Goal: Information Seeking & Learning: Learn about a topic

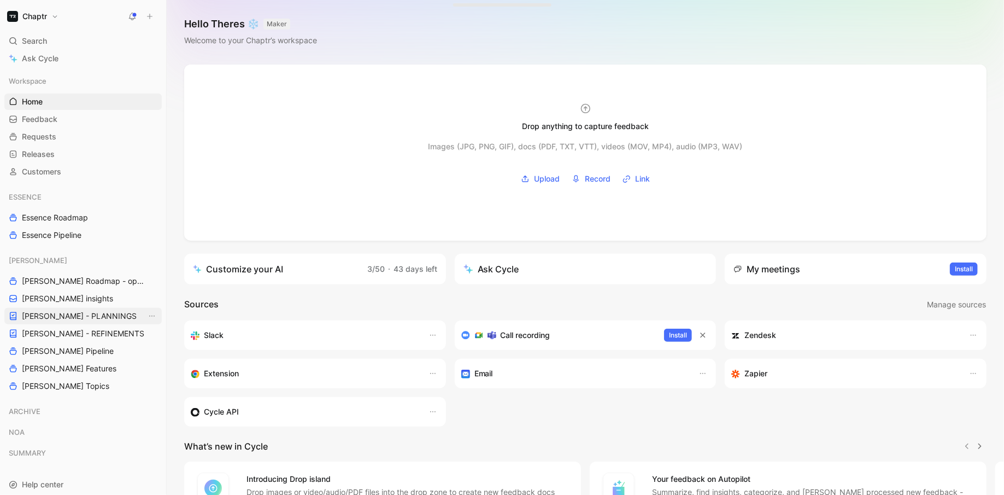
click at [76, 318] on span "[PERSON_NAME] - PLANNINGS" at bounding box center [79, 316] width 115 height 11
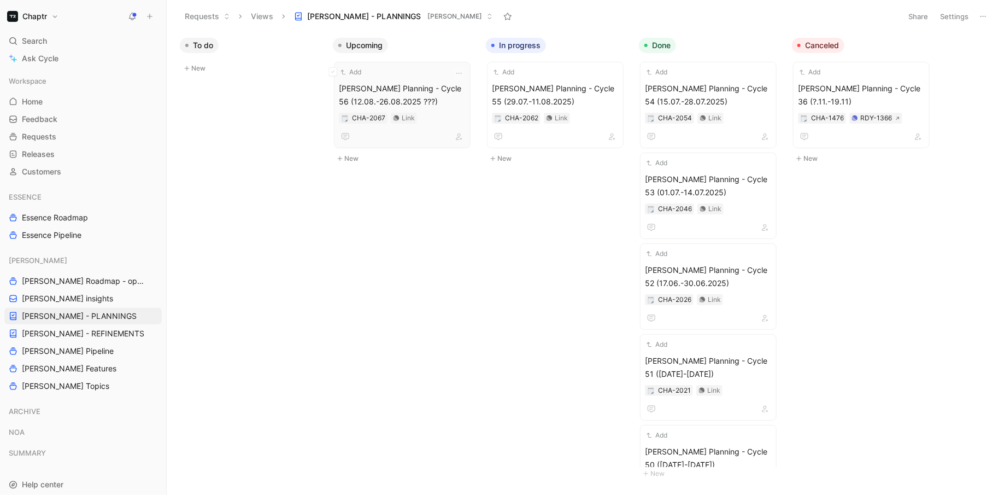
click at [453, 98] on span "Reedy Planning - Cycle 56 (12.08.-26.08.2025 ???)" at bounding box center [402, 95] width 127 height 26
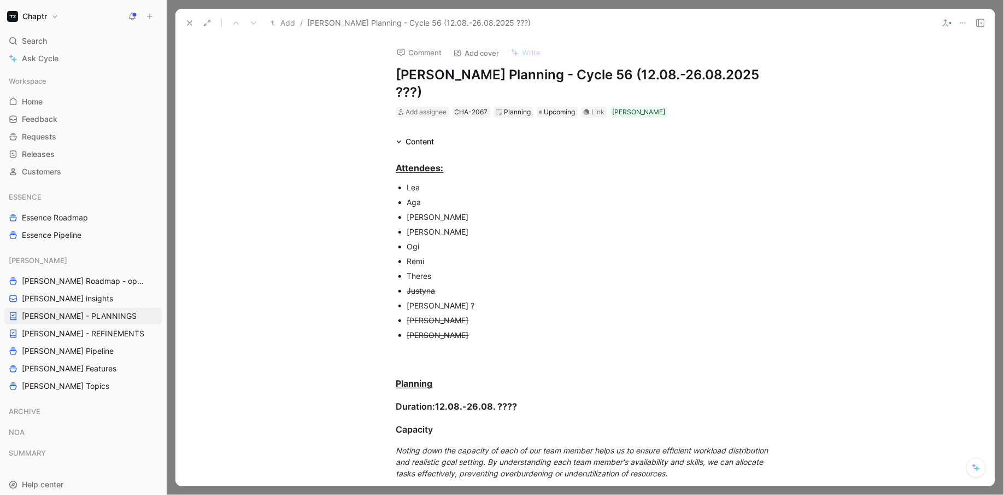
click at [716, 65] on div "Comment Add cover Write Reedy Planning - Cycle 56 (12.08.-26.08.2025 ???) Add a…" at bounding box center [586, 77] width 420 height 81
click at [710, 72] on h1 "Reedy Planning - Cycle 56 (12.08.-26.08.2025 ???)" at bounding box center [585, 83] width 378 height 35
drag, startPoint x: 715, startPoint y: 74, endPoint x: 691, endPoint y: 72, distance: 24.1
click at [691, 72] on h1 "Reedy Planning - Cycle 56 (12.08.-26.08.2025 ???)" at bounding box center [585, 83] width 378 height 35
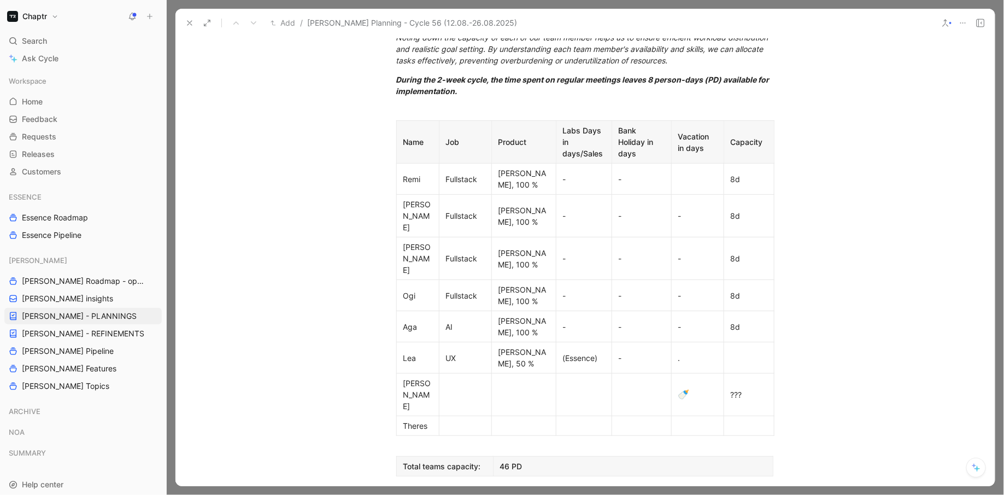
scroll to position [394, 0]
drag, startPoint x: 743, startPoint y: 291, endPoint x: 729, endPoint y: 291, distance: 13.7
click at [729, 388] on p "???" at bounding box center [749, 395] width 45 height 15
click at [700, 419] on p at bounding box center [698, 426] width 48 height 15
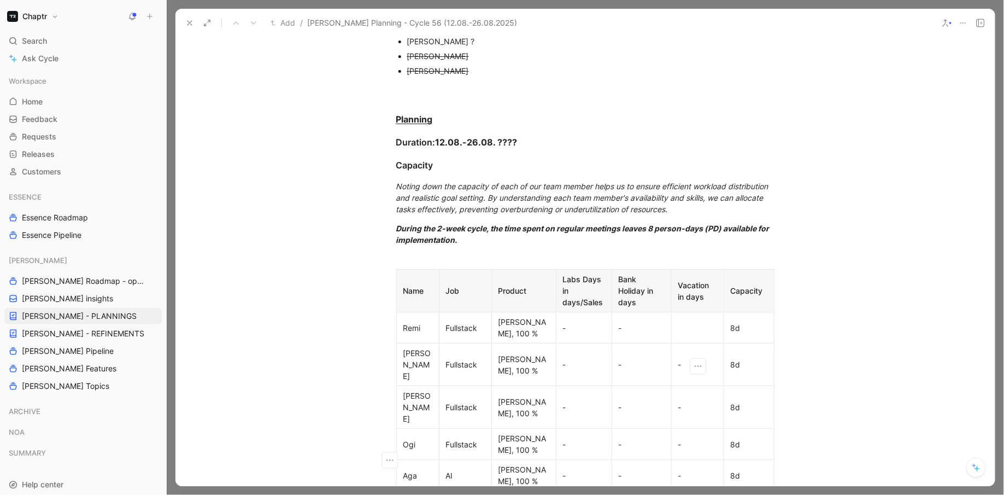
scroll to position [248, 0]
click at [910, 296] on div "Attendees: Lea Aga Ivan Eshan Ogi Remi Theres Justyna Marco Blumendorf ? Andy L…" at bounding box center [586, 342] width 820 height 918
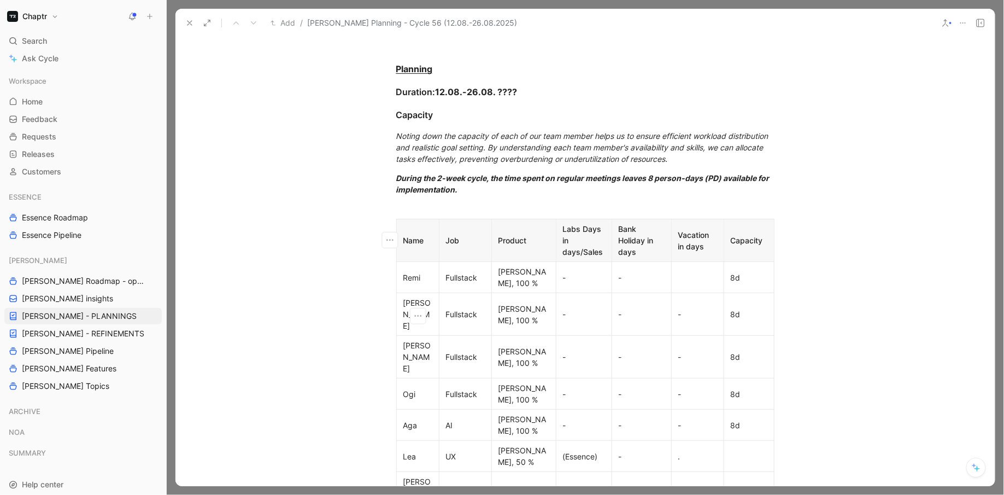
scroll to position [299, 0]
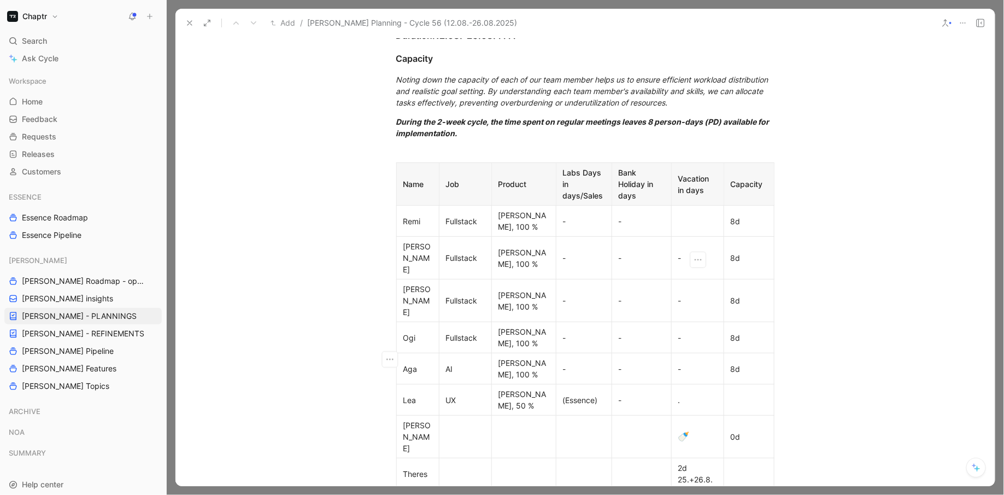
scroll to position [352, 0]
click at [572, 334] on div "-" at bounding box center [584, 339] width 42 height 11
click at [577, 334] on div "Amplify" at bounding box center [584, 339] width 42 height 11
copy div "Amplify"
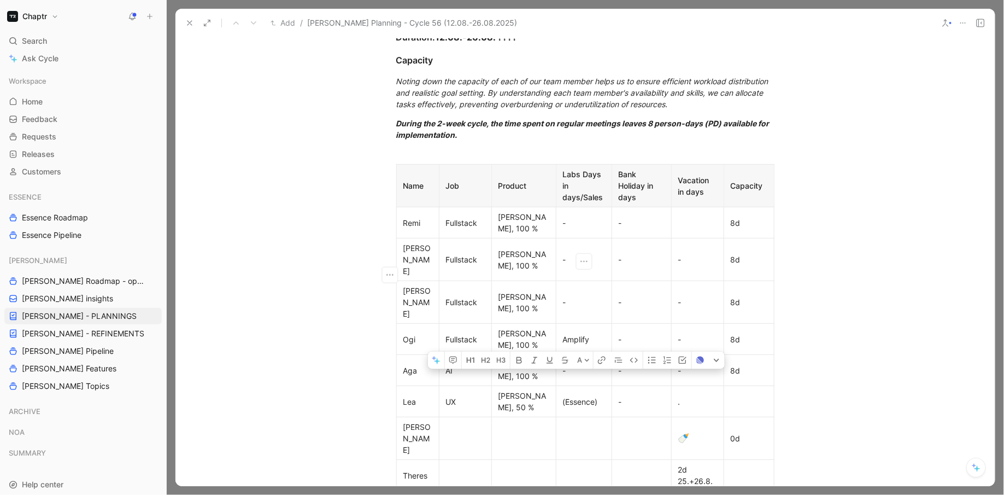
click at [565, 365] on div "-" at bounding box center [584, 370] width 42 height 11
click at [560, 295] on p "-" at bounding box center [584, 302] width 51 height 15
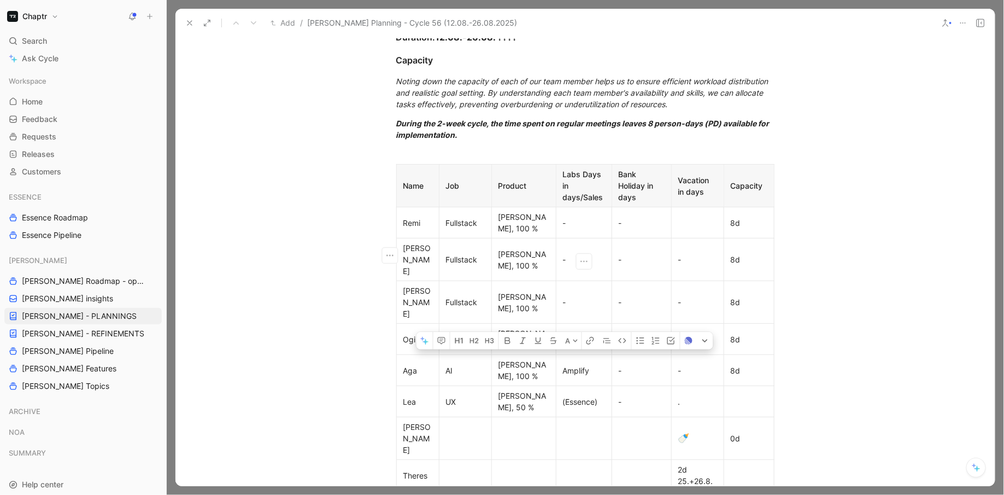
click at [560, 295] on p "-" at bounding box center [584, 302] width 51 height 15
click at [576, 365] on div "Amplify" at bounding box center [584, 370] width 42 height 11
click at [576, 334] on div "Amplify" at bounding box center [584, 339] width 42 height 11
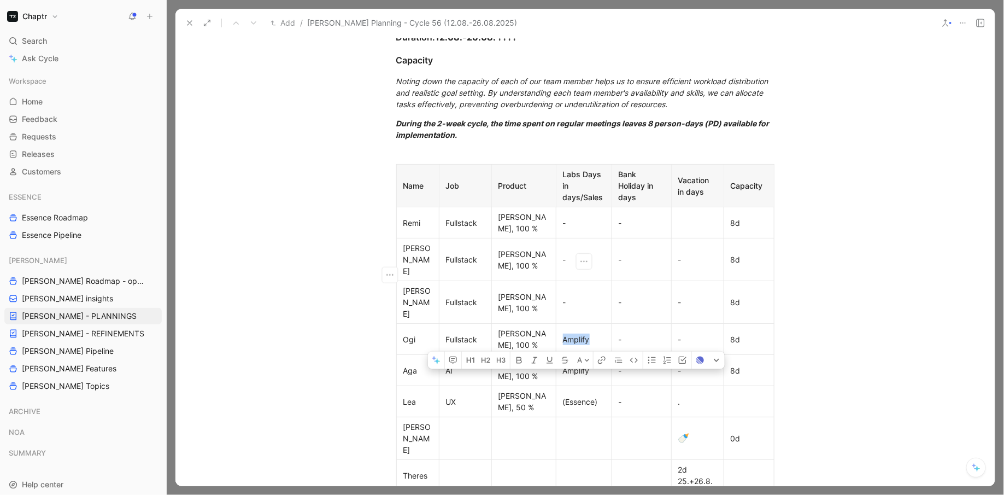
copy div "Amplify"
click at [574, 202] on p "Labs Days in days/Sales" at bounding box center [584, 186] width 51 height 38
click at [574, 221] on div "-" at bounding box center [584, 222] width 42 height 11
click at [572, 252] on p "-" at bounding box center [584, 259] width 51 height 15
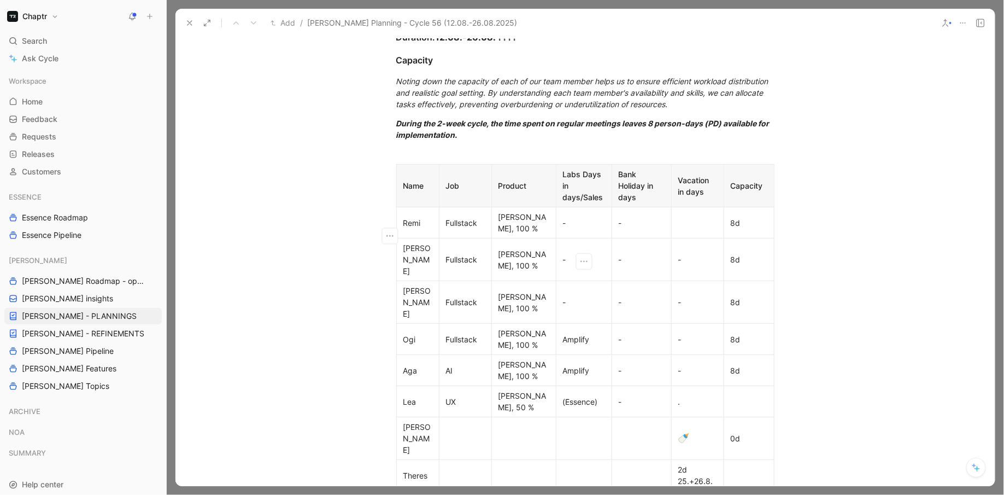
click at [562, 252] on p "-" at bounding box center [584, 259] width 51 height 15
click at [843, 230] on div "Attendees: Lea Aga Ivan Eshan Ogi Remi Theres Justyna Marco Blumendorf ? Andy L…" at bounding box center [586, 232] width 820 height 907
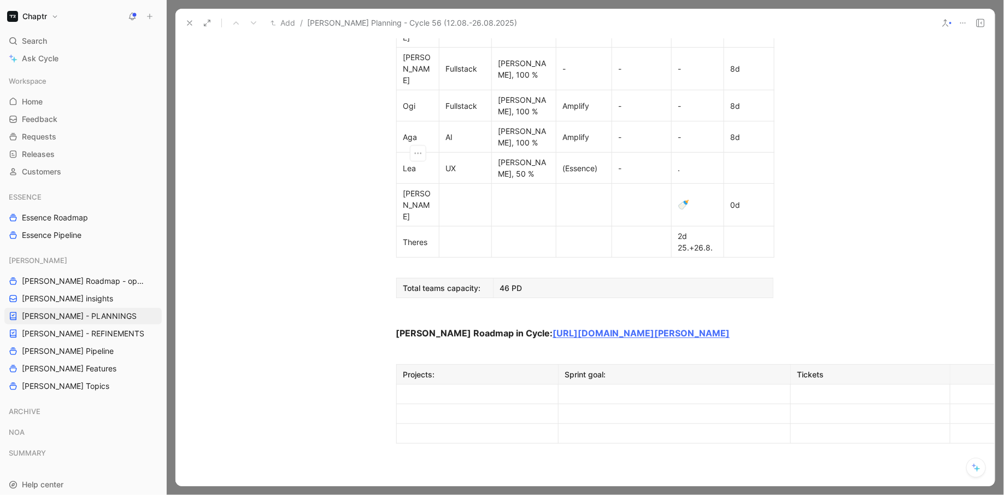
scroll to position [585, 1]
click at [634, 388] on div at bounding box center [674, 393] width 219 height 11
click at [425, 388] on div at bounding box center [477, 393] width 148 height 11
click at [604, 388] on div at bounding box center [674, 393] width 219 height 11
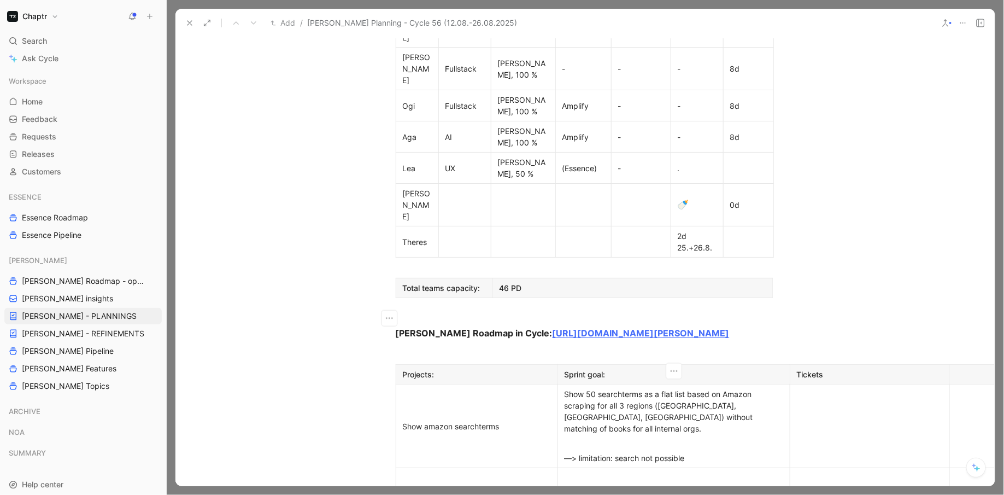
click at [841, 384] on td at bounding box center [870, 426] width 160 height 84
click at [815, 384] on td "RDY-2392 (Store trends in firestore)" at bounding box center [870, 426] width 160 height 84
click at [838, 428] on div "RDY-2578 ()" at bounding box center [870, 433] width 146 height 11
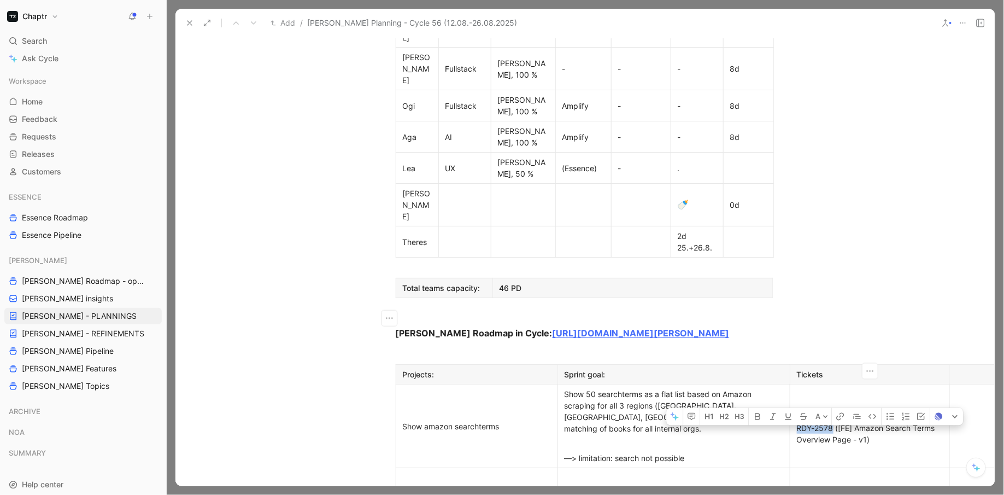
drag, startPoint x: 831, startPoint y: 319, endPoint x: 797, endPoint y: 321, distance: 34.0
click at [797, 422] on div "RDY-2578 ([FE] Amazon Search Terms Overview Page - v1)" at bounding box center [870, 433] width 146 height 23
click at [880, 384] on td "RDY-2392 (Store trends in firestore) RDY-2578 ([FE] Amazon Search Terms Overvie…" at bounding box center [870, 426] width 160 height 84
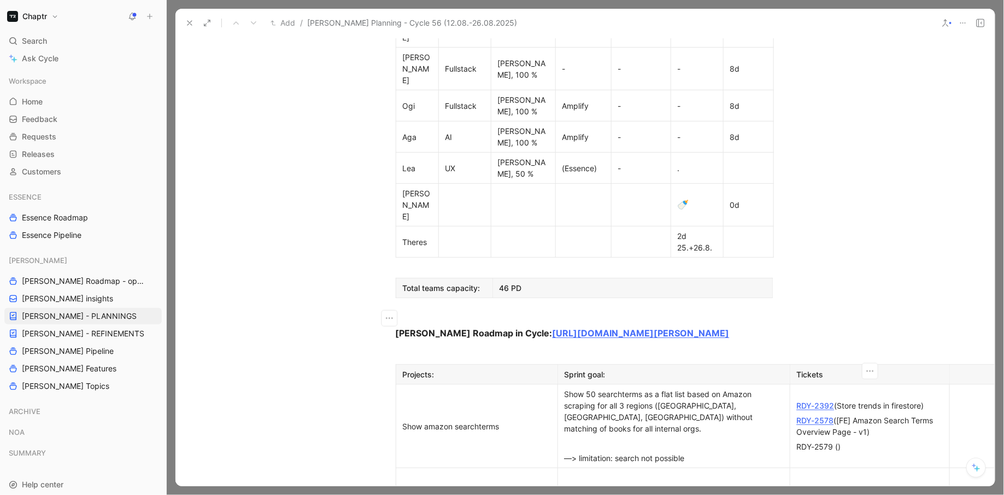
click at [837, 441] on div "RDY-2579 ()" at bounding box center [870, 446] width 146 height 11
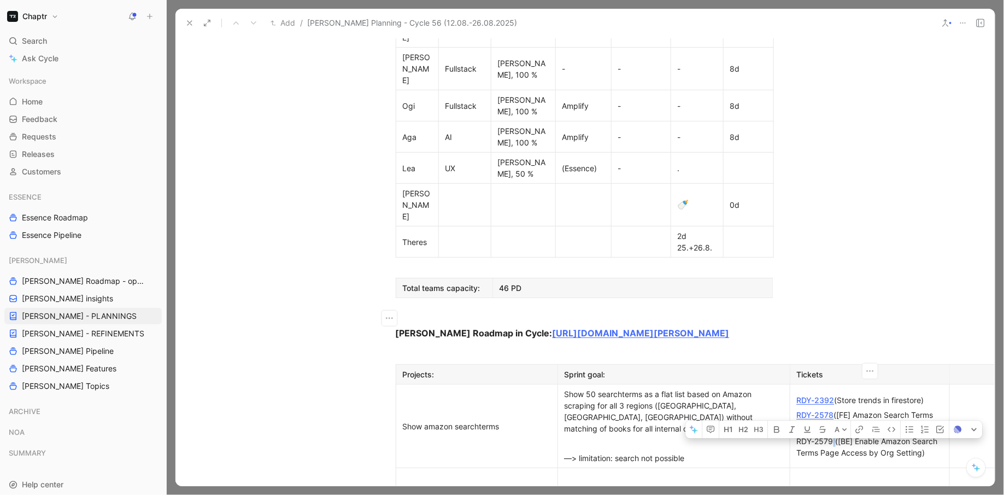
click at [832, 435] on div "RDY-2579 ([BE] Enable Amazon Search Terms Page Access by Org Setting)" at bounding box center [870, 446] width 146 height 23
drag, startPoint x: 833, startPoint y: 332, endPoint x: 792, endPoint y: 332, distance: 40.5
click at [793, 434] on p "RDY-2579 ([BE] Enable Amazon Search Terms Page Access by Org Setting)" at bounding box center [870, 447] width 155 height 26
click at [695, 452] on div "—> limitation: search not possible" at bounding box center [674, 457] width 219 height 11
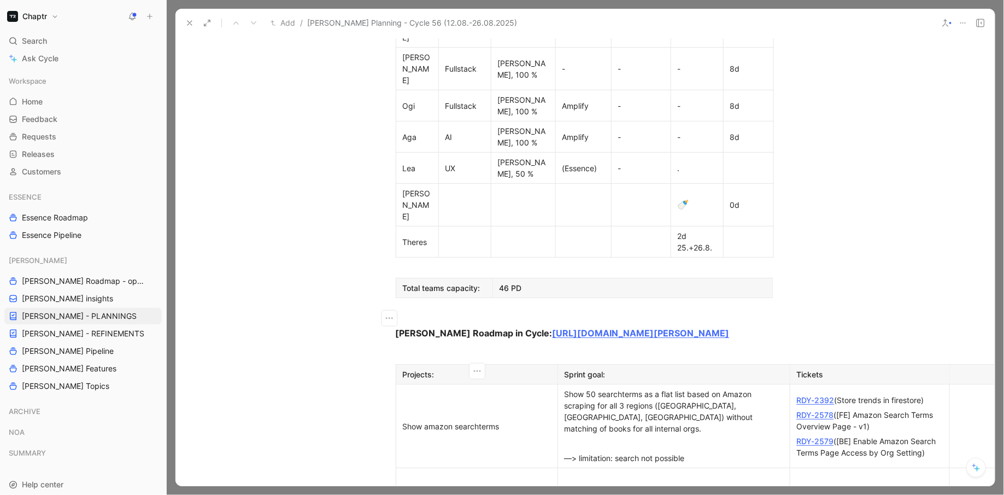
click at [501, 384] on td "Show amazon searchterms" at bounding box center [477, 426] width 162 height 84
click at [422, 420] on div "Show amazon searchterms" at bounding box center [477, 425] width 148 height 11
click at [681, 388] on div "Show 50 searchterms as a flat list based on Amazon scraping for all 3 regions (…" at bounding box center [674, 411] width 219 height 46
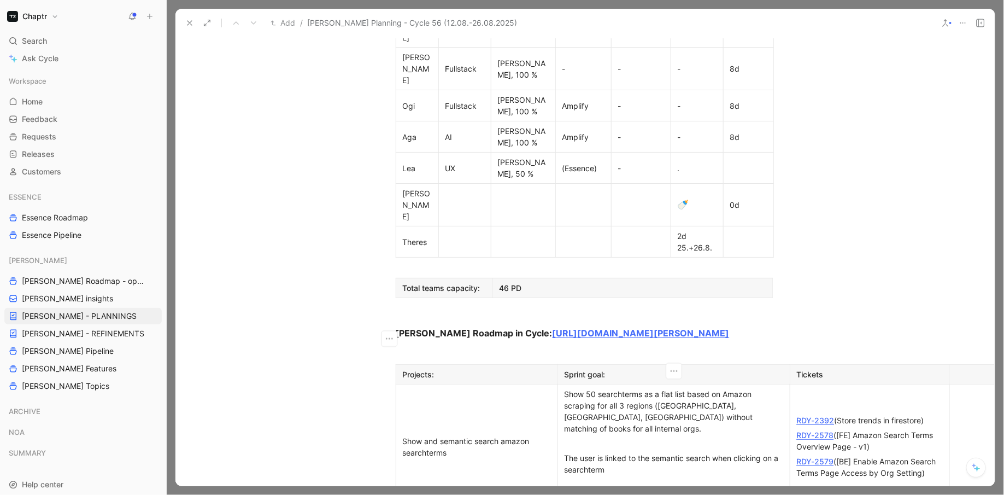
click at [588, 493] on div "—> limitation: search not possible" at bounding box center [674, 498] width 219 height 11
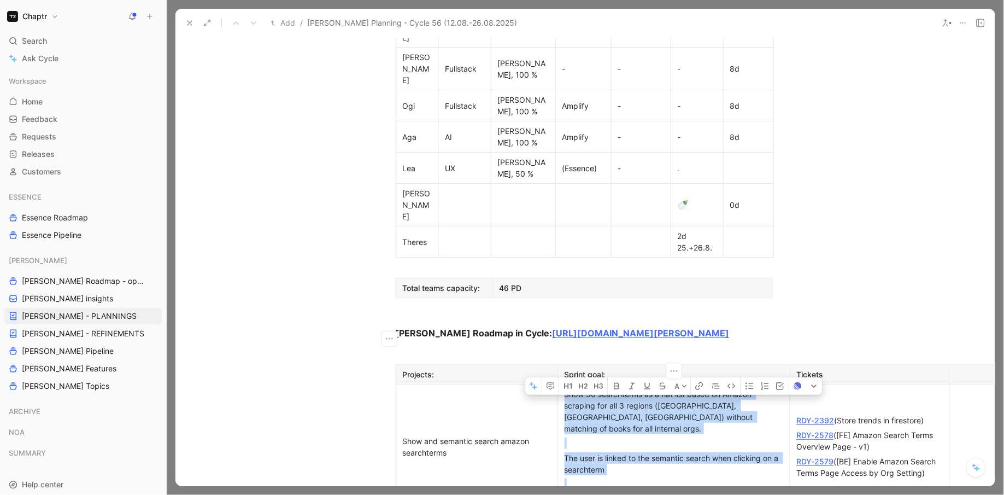
click at [588, 493] on div "—> limitation: search not possible" at bounding box center [674, 498] width 219 height 11
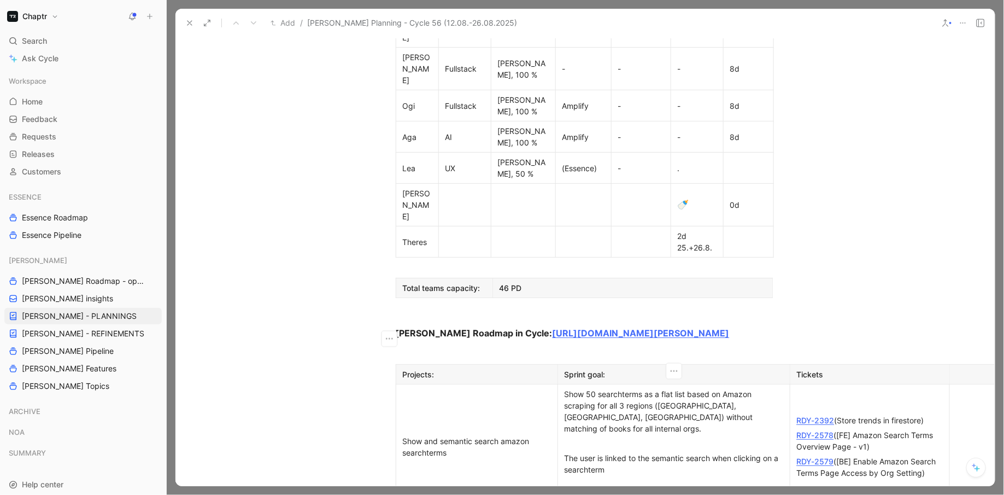
click at [578, 437] on div at bounding box center [674, 442] width 219 height 11
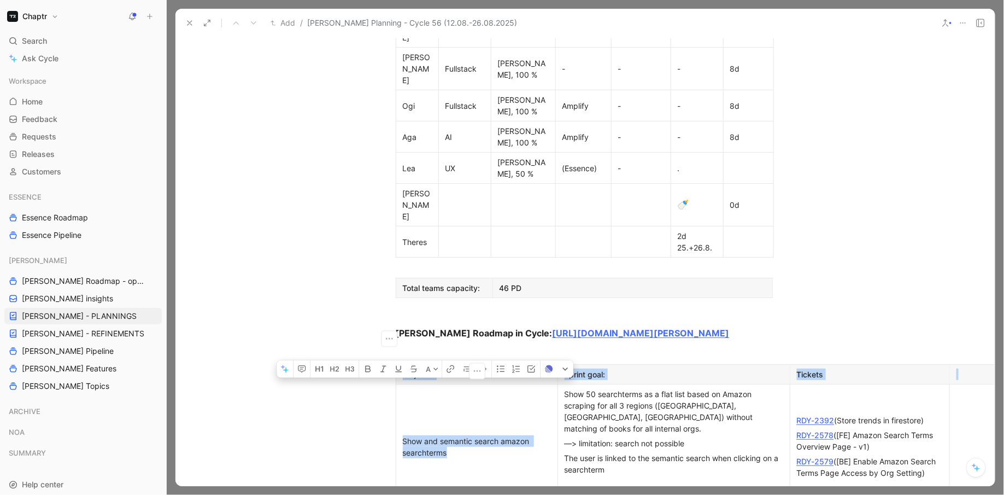
drag, startPoint x: 453, startPoint y: 343, endPoint x: 395, endPoint y: 331, distance: 59.3
click at [396, 384] on td "Show and semantic search amazon searchterms" at bounding box center [477, 446] width 162 height 125
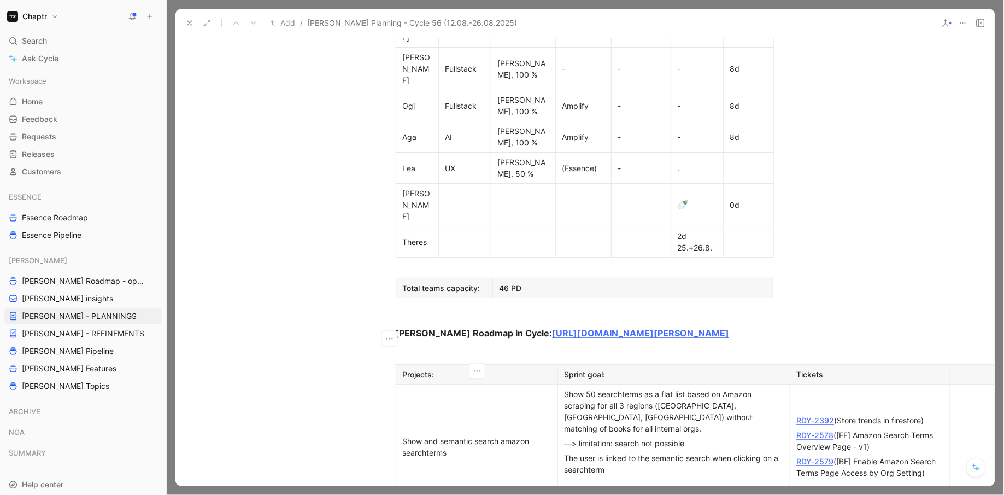
click at [448, 435] on div "Show and semantic search amazon searchterms" at bounding box center [477, 446] width 148 height 23
drag, startPoint x: 428, startPoint y: 331, endPoint x: 501, endPoint y: 331, distance: 73.3
click at [501, 435] on div "Show and semantic search amazon searchterms" at bounding box center [477, 446] width 148 height 23
click at [430, 435] on div "Show and semantic search amazon searchterms" at bounding box center [477, 446] width 148 height 23
drag, startPoint x: 425, startPoint y: 332, endPoint x: 501, endPoint y: 334, distance: 75.5
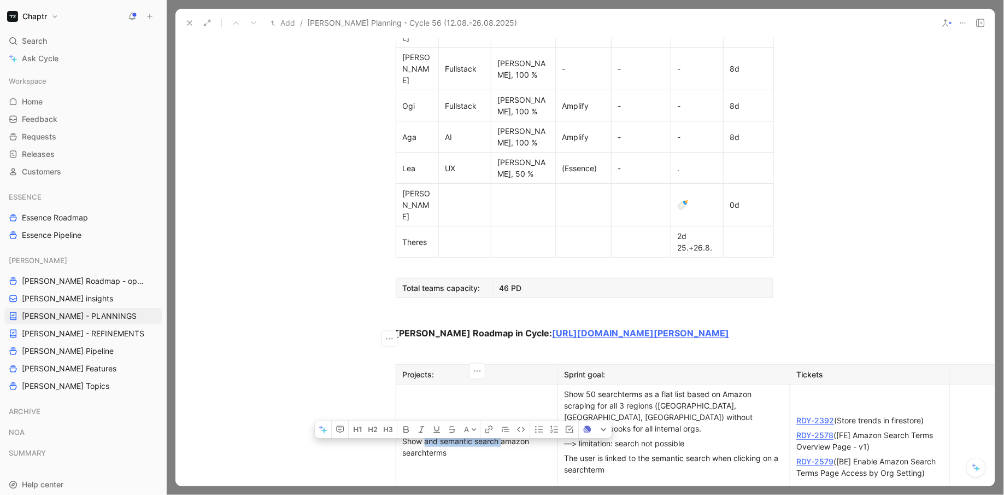
click at [501, 435] on div "Show and semantic search amazon searchterms" at bounding box center [477, 446] width 148 height 23
click at [535, 441] on div "Show amazon searchterms" at bounding box center [477, 446] width 148 height 11
click at [434, 435] on div "Show amazon searchterms and allow user to find related books" at bounding box center [477, 446] width 148 height 23
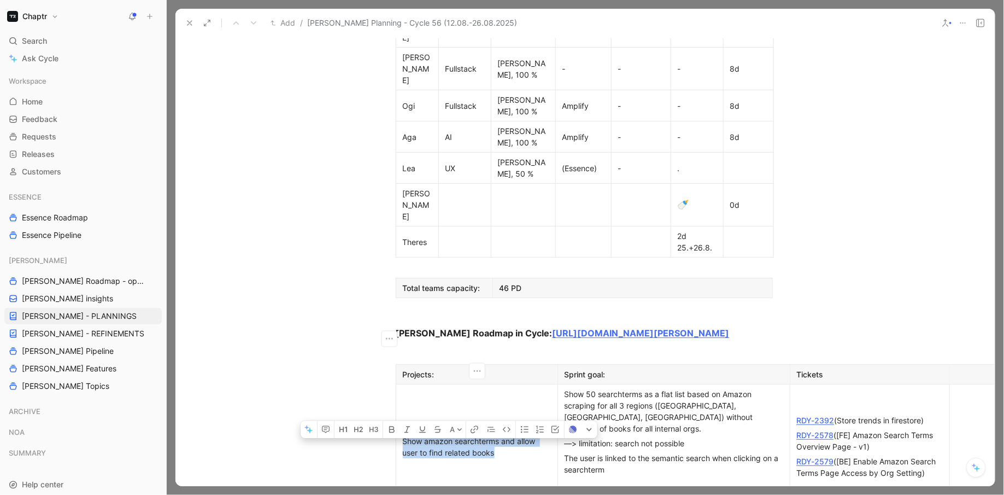
click at [434, 435] on div "Show amazon searchterms and allow user to find related books" at bounding box center [477, 446] width 148 height 23
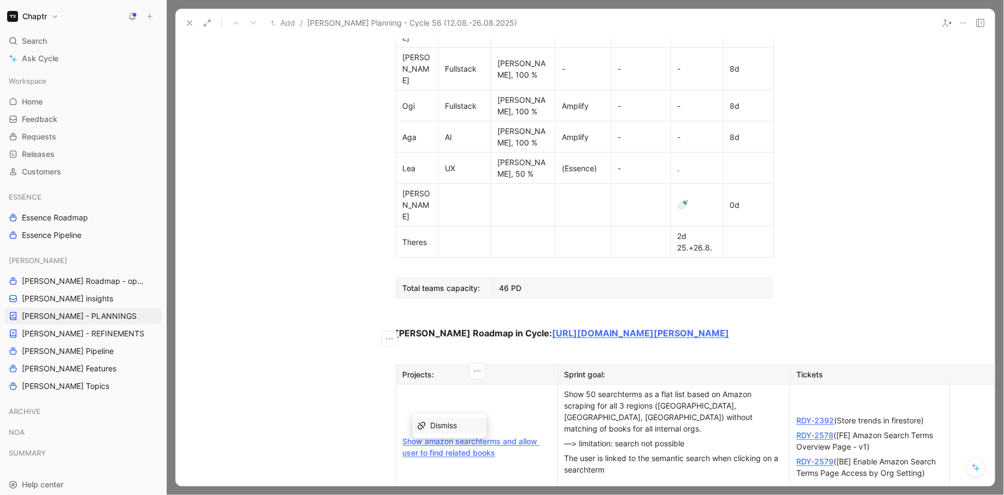
click at [452, 384] on td "Show amazon searchterms and allow user to find related books" at bounding box center [477, 446] width 162 height 125
click at [663, 452] on div "The user is linked to the semantic search when clicking on a searchterm" at bounding box center [674, 463] width 219 height 23
click at [887, 455] on div "RDY-2579 ([BE] Enable Amazon Search Terms Page Access by Org Setting)" at bounding box center [870, 466] width 146 height 23
click at [931, 455] on div "RDY-2579 ([BE] Enable Amazon Search Terms Page Access by Org Setting)" at bounding box center [870, 466] width 146 height 23
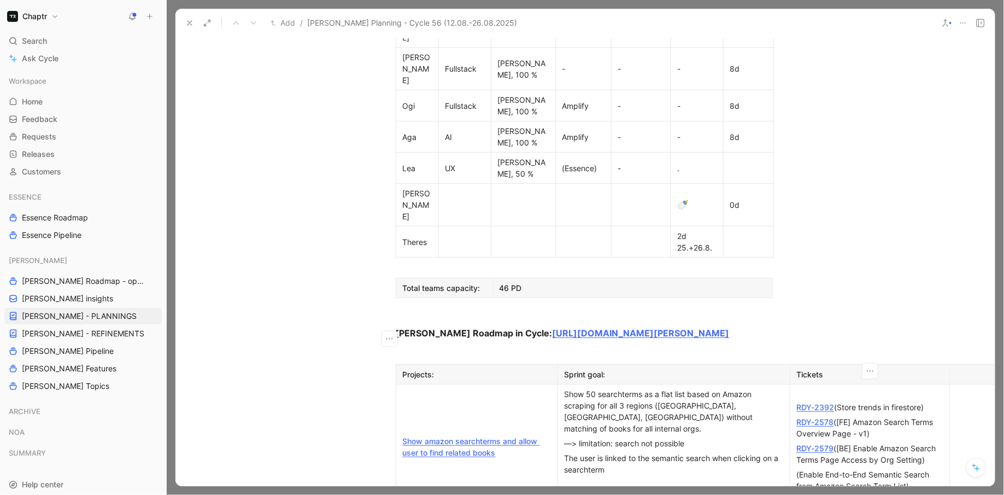
click at [797, 469] on div "(Enable End-to-End Semantic Search from Amazon Search Term List)" at bounding box center [870, 480] width 146 height 23
click at [840, 463] on div "RDY-2582 (Enable End-to-End Semantic Search from Amazon Search Term List)" at bounding box center [870, 480] width 146 height 34
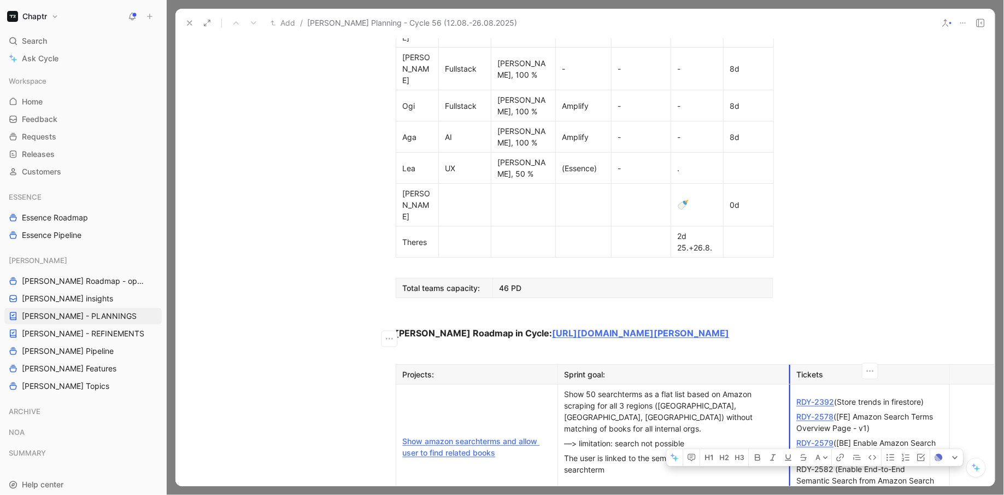
drag, startPoint x: 831, startPoint y: 360, endPoint x: 793, endPoint y: 358, distance: 38.3
click at [793, 461] on p "RDY-2582 (Enable End-to-End Semantic Search from Amazon Search Term List)" at bounding box center [870, 480] width 155 height 38
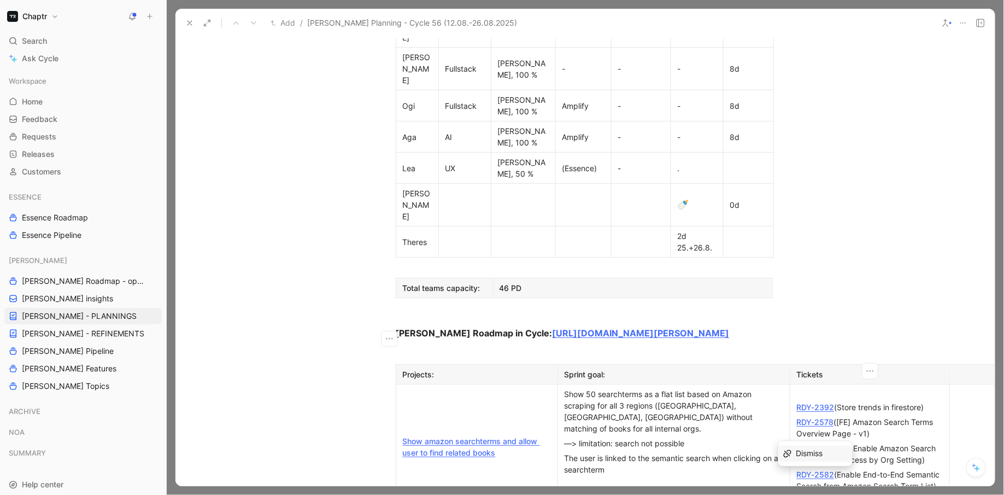
click at [662, 437] on div "—> limitation: search not possible" at bounding box center [674, 442] width 219 height 11
click at [629, 478] on div at bounding box center [674, 483] width 219 height 11
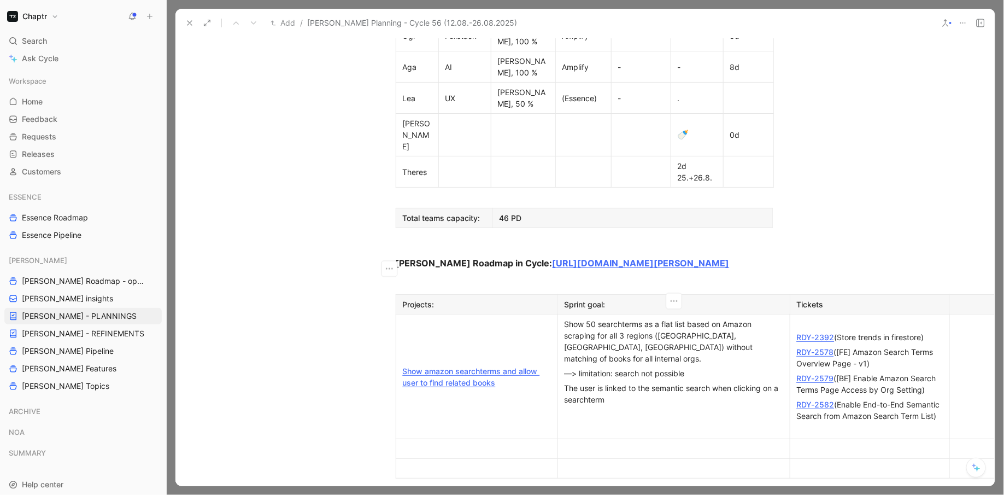
scroll to position [659, 1]
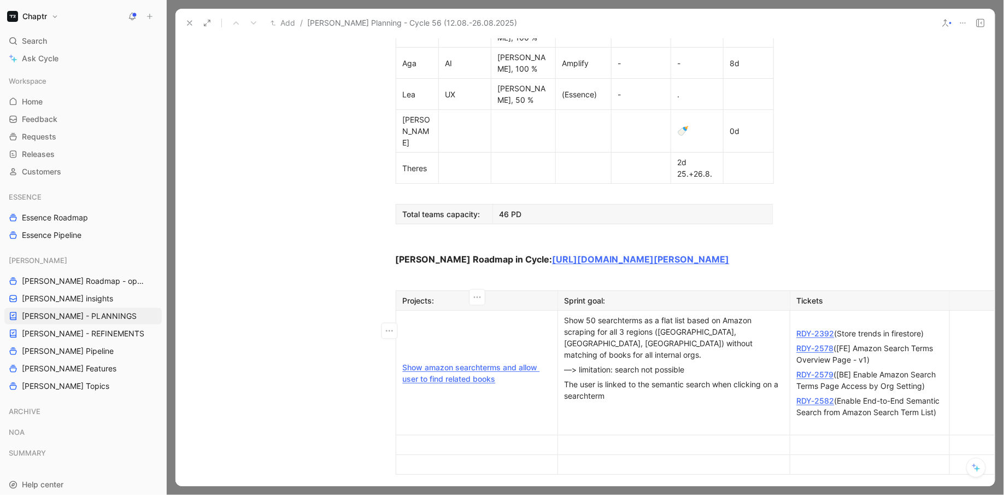
click at [461, 439] on div at bounding box center [477, 444] width 148 height 11
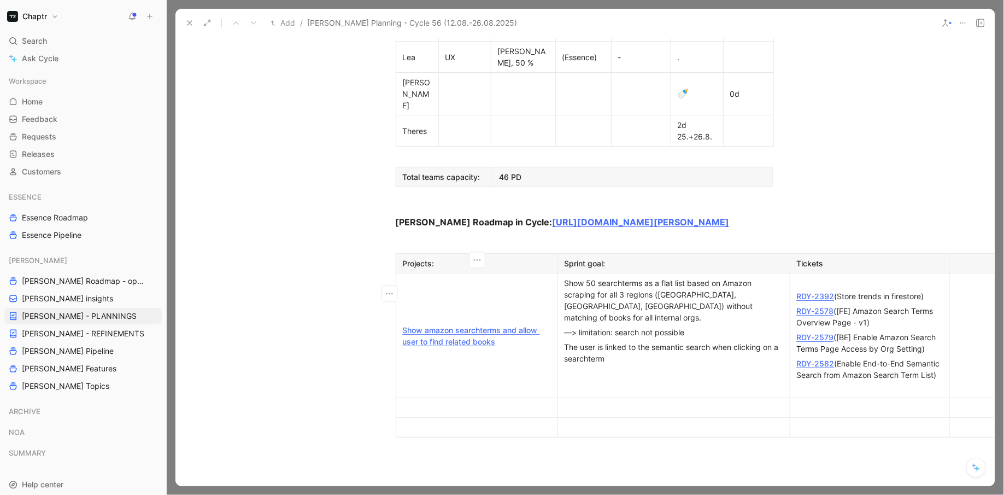
scroll to position [696, 1]
click at [606, 408] on div at bounding box center [674, 413] width 219 height 11
click at [429, 402] on div "Share A+ Results with Macmillan, Panmac & HBU" at bounding box center [477, 413] width 148 height 23
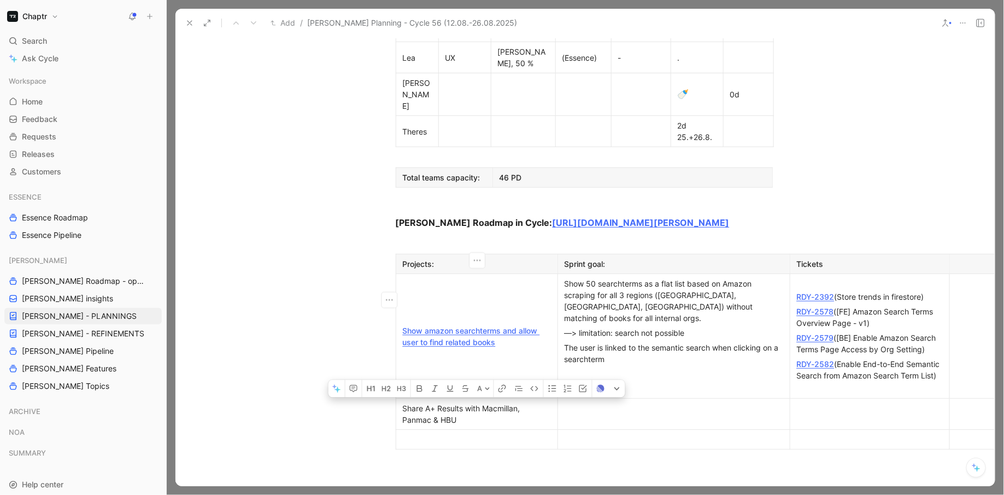
click at [429, 402] on div "Share A+ Results with Macmillan, Panmac & HBU" at bounding box center [477, 413] width 148 height 23
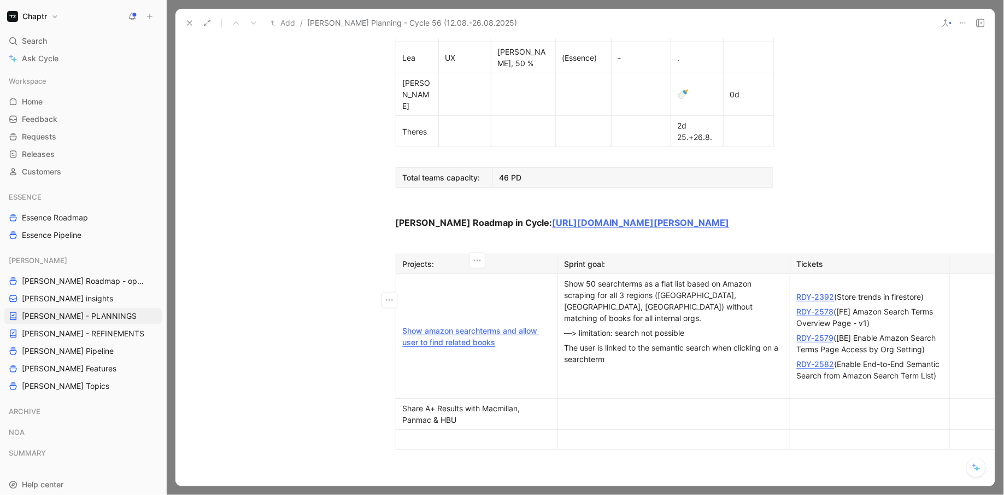
click at [429, 402] on div "Share A+ Results with Macmillan, Panmac & HBU" at bounding box center [477, 413] width 148 height 23
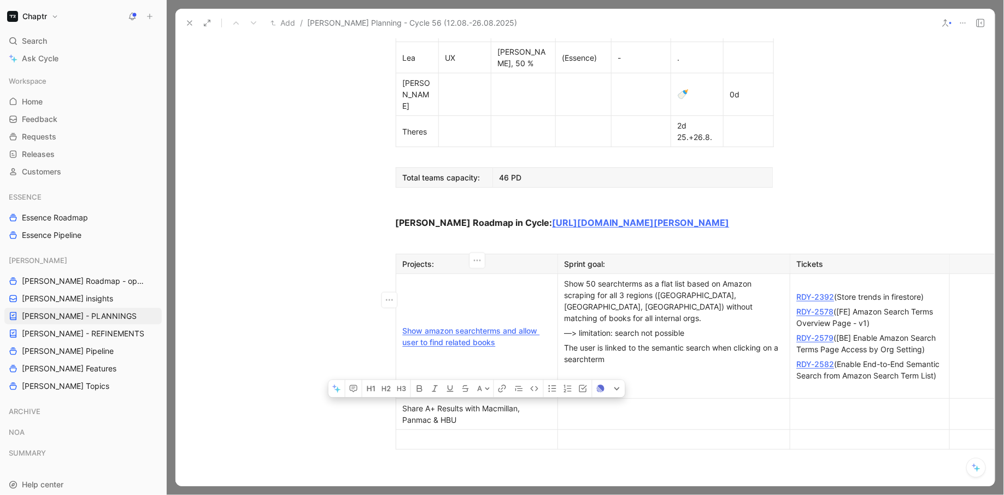
click at [429, 402] on div "Share A+ Results with Macmillan, Panmac & HBU" at bounding box center [477, 413] width 148 height 23
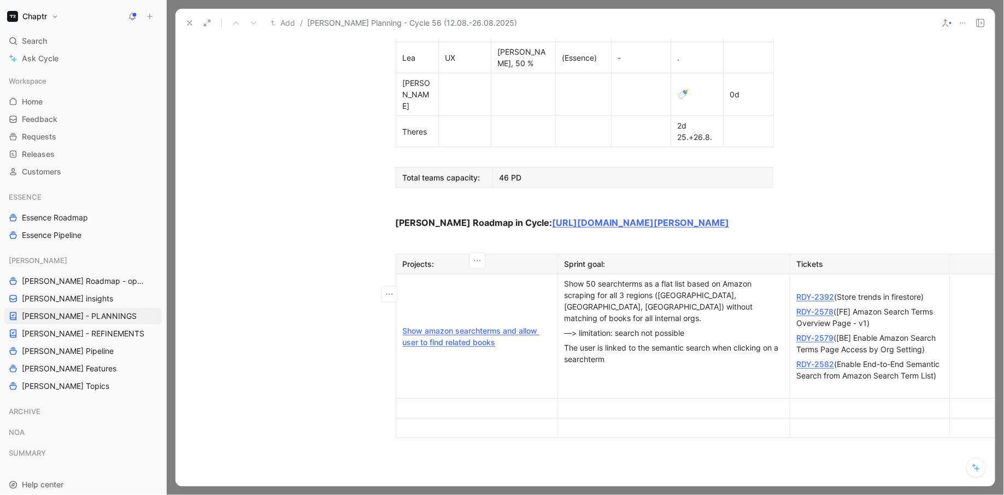
click at [590, 401] on p at bounding box center [673, 408] width 227 height 15
click at [442, 402] on div at bounding box center [477, 407] width 148 height 11
click at [747, 402] on div "Share A+ Results with Macmillan, Panmac & HBU" at bounding box center [674, 407] width 219 height 11
click at [417, 410] on div "Amplify" at bounding box center [477, 415] width 148 height 11
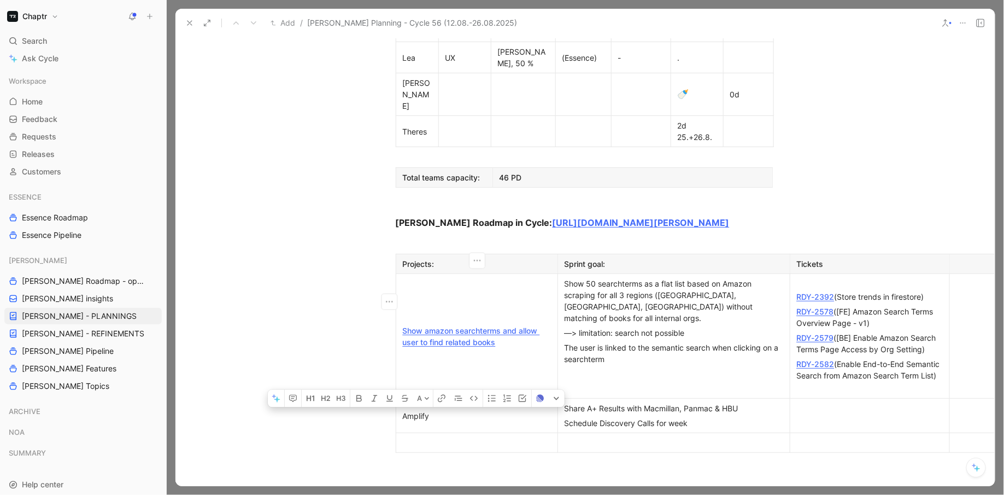
click at [417, 410] on div "Amplify" at bounding box center [477, 415] width 148 height 11
click at [565, 402] on div "Share A+ Results with Macmillan, Panmac & HBU" at bounding box center [674, 407] width 219 height 11
click at [563, 416] on p "Schedule Discovery Calls for week" at bounding box center [673, 423] width 227 height 15
click at [730, 417] on div "Schedule Discovery Calls for week" at bounding box center [679, 422] width 175 height 11
click at [432, 437] on div at bounding box center [477, 442] width 148 height 11
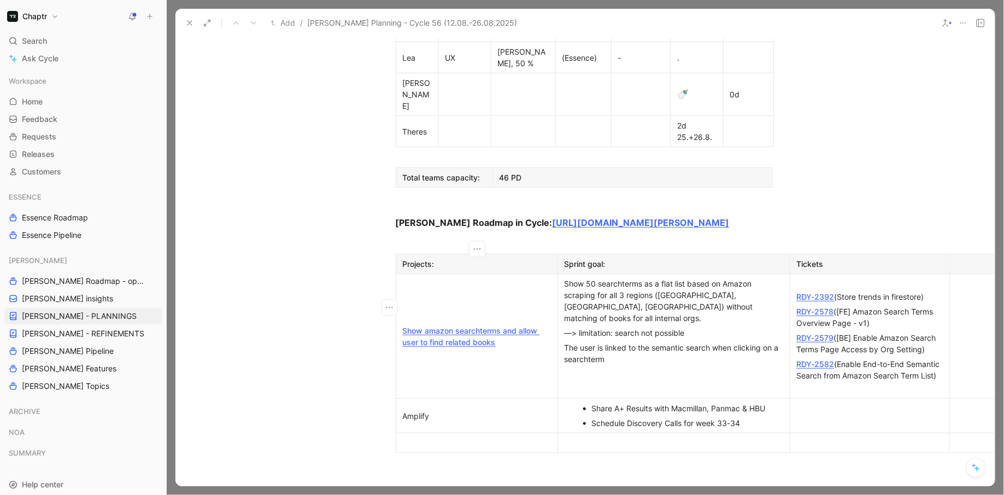
click at [441, 410] on div "Amplify" at bounding box center [477, 415] width 148 height 11
click at [682, 416] on p "Schedule Discovery Calls for week 33-34" at bounding box center [679, 423] width 175 height 15
click at [687, 417] on div "Schedule Discovery Calls for week 33-34" at bounding box center [679, 422] width 175 height 11
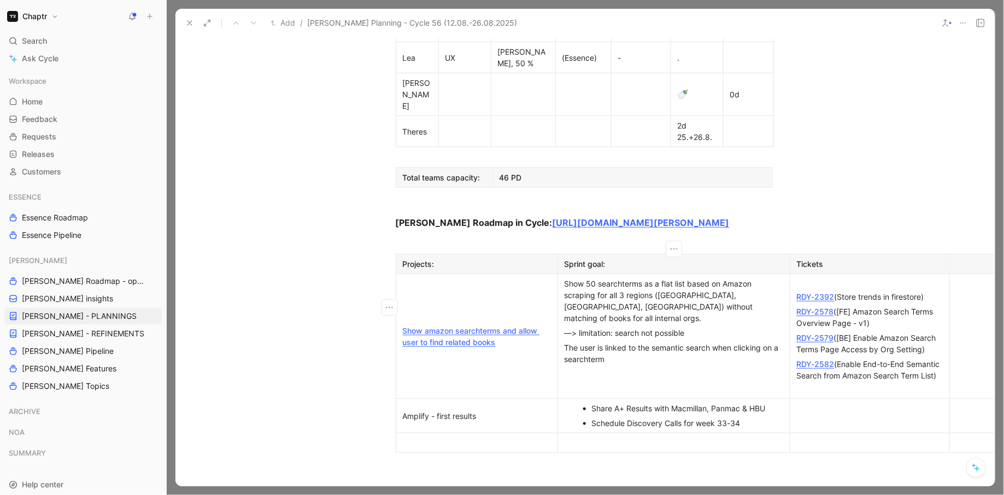
click at [687, 417] on div "Schedule Discovery Calls for week 33-34" at bounding box center [679, 422] width 175 height 11
click at [622, 422] on div at bounding box center [674, 427] width 219 height 11
click at [591, 401] on ul "Share A+ Results with Macmillan, Panmac & HBU" at bounding box center [673, 408] width 227 height 15
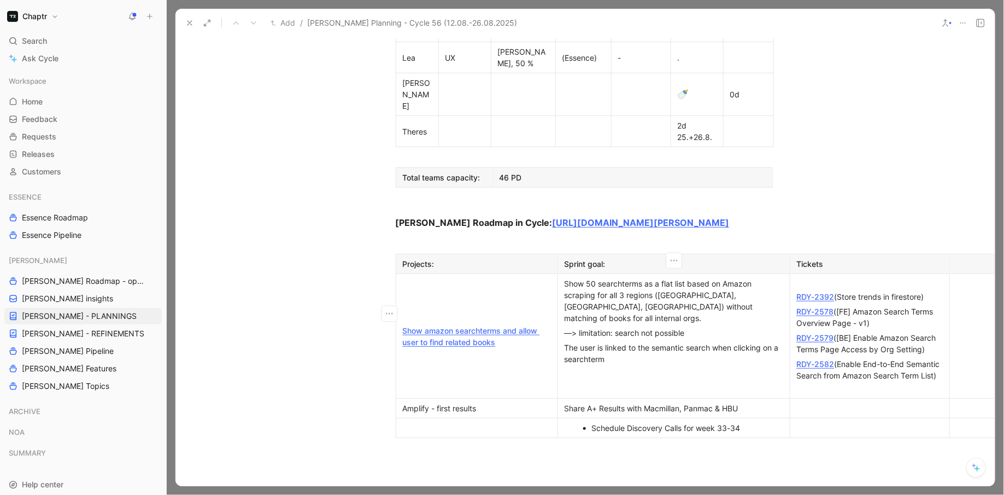
click at [594, 422] on div "Schedule Discovery Calls for week 33-34" at bounding box center [679, 427] width 175 height 11
click at [436, 402] on div "Amplify - first results" at bounding box center [477, 407] width 148 height 11
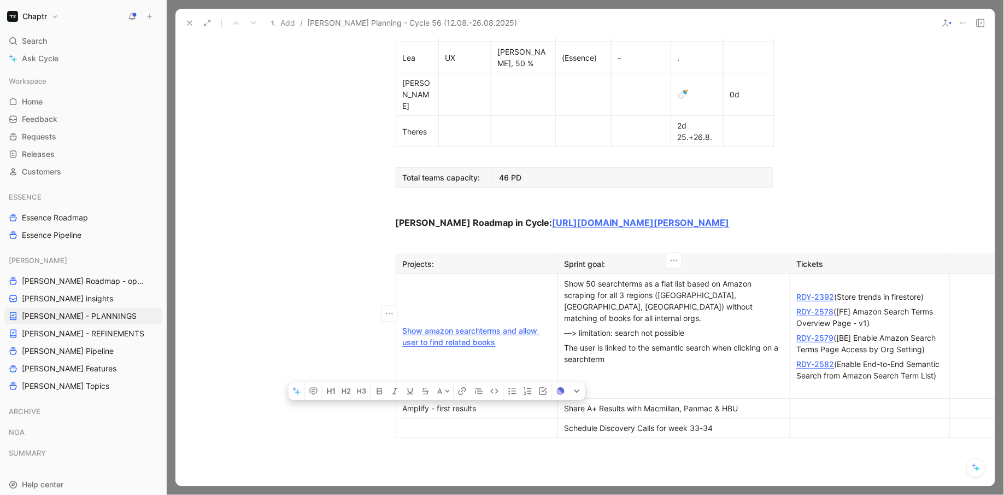
click at [436, 402] on div "Amplify - first results" at bounding box center [477, 407] width 148 height 11
click at [429, 418] on td at bounding box center [477, 428] width 162 height 20
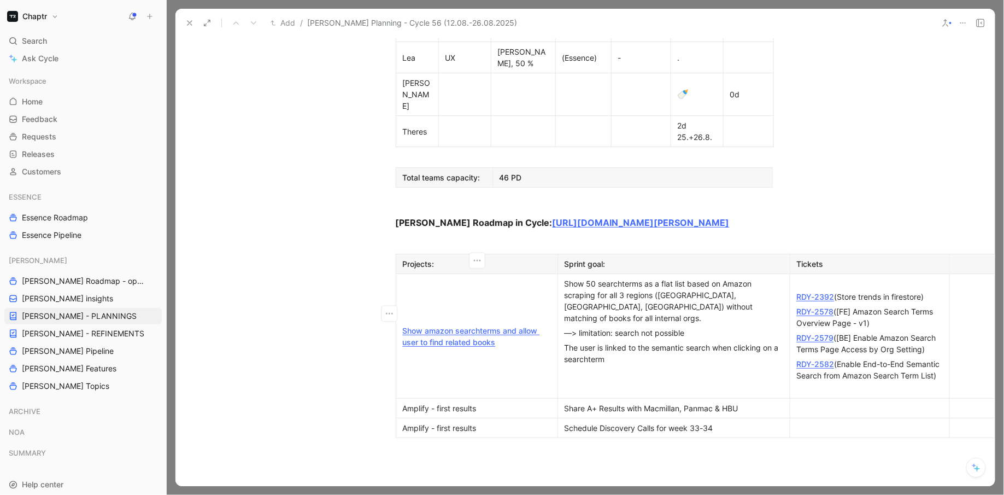
click at [617, 402] on div "Share A+ Results with Macmillan, Panmac & HBU" at bounding box center [674, 407] width 219 height 11
click at [563, 401] on p "Share A+ Results with Macmillan, Panmac & HBU" at bounding box center [673, 408] width 227 height 15
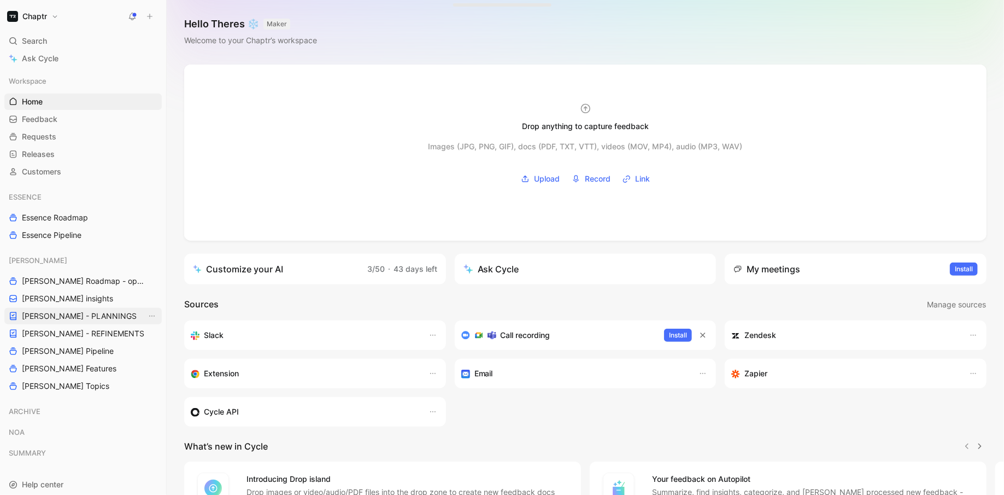
click at [72, 314] on span "[PERSON_NAME] - PLANNINGS" at bounding box center [79, 316] width 115 height 11
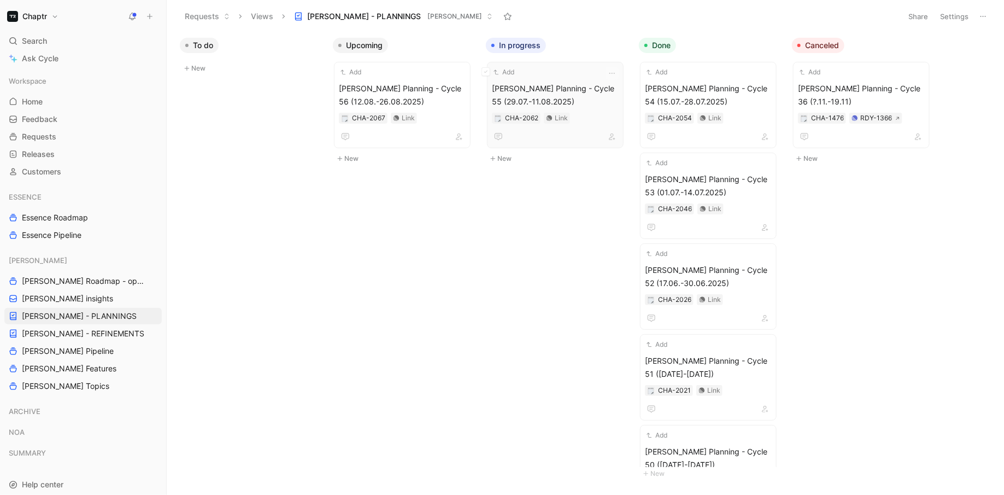
click at [577, 68] on div "Add" at bounding box center [548, 72] width 113 height 11
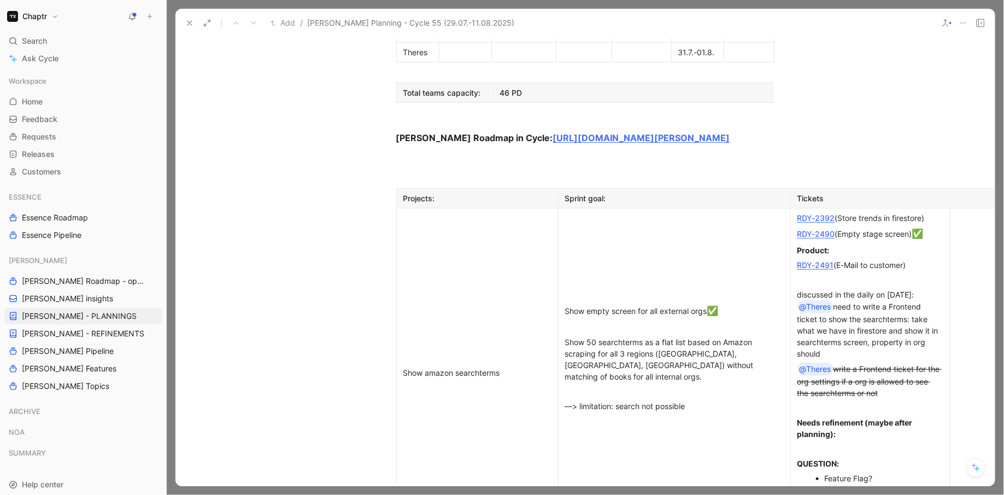
scroll to position [770, 0]
drag, startPoint x: 933, startPoint y: 419, endPoint x: 483, endPoint y: 129, distance: 534.8
click at [483, 207] on tr "Show amazon searchterms Show empty screen for all external orgs ✅ Show 50 searc…" at bounding box center [753, 371] width 714 height 329
click at [478, 207] on td "Show amazon searchterms" at bounding box center [477, 371] width 162 height 329
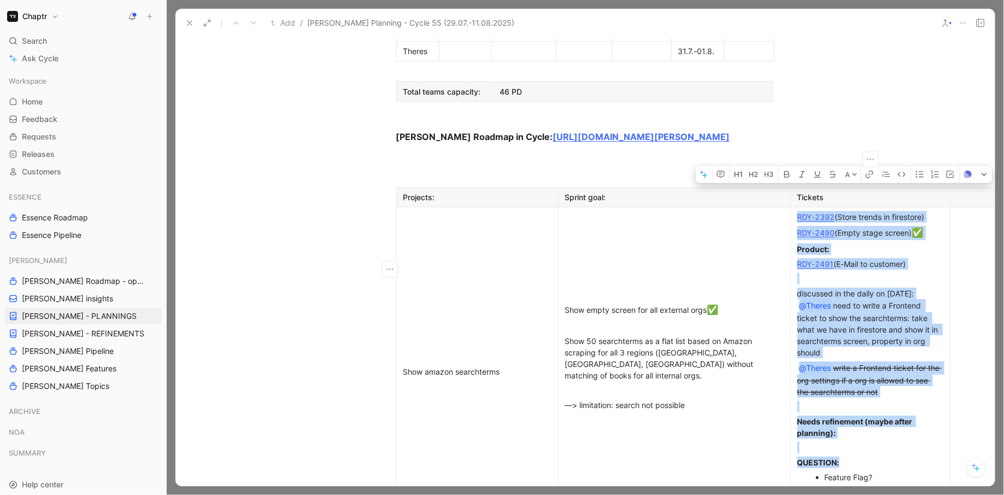
drag, startPoint x: 478, startPoint y: 129, endPoint x: 825, endPoint y: 236, distance: 362.8
click at [824, 236] on tr "Show amazon searchterms Show empty screen for all external orgs ✅ Show 50 searc…" at bounding box center [753, 371] width 714 height 329
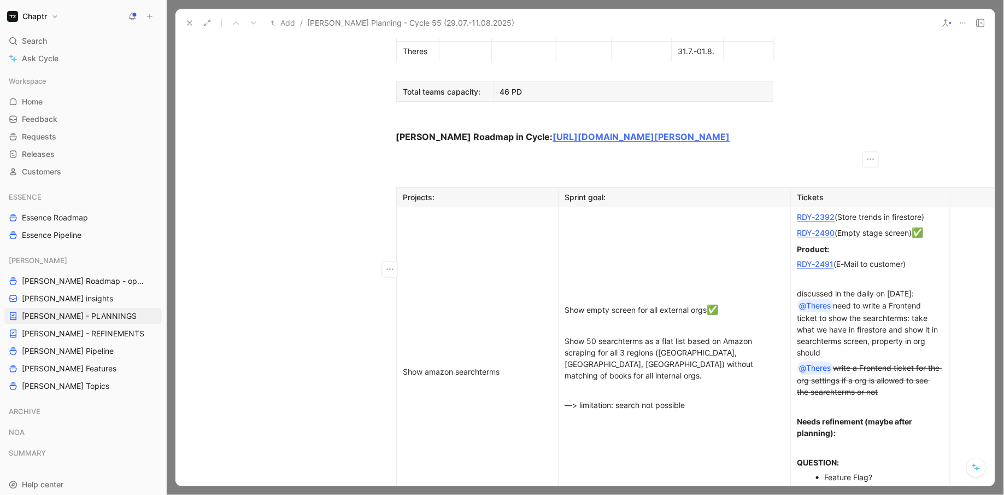
click at [916, 455] on p "QUESTION:" at bounding box center [870, 462] width 155 height 15
drag, startPoint x: 920, startPoint y: 421, endPoint x: 467, endPoint y: 219, distance: 495.9
click at [467, 219] on tr "Show amazon searchterms Show empty screen for all external orgs ✅ Show 50 searc…" at bounding box center [753, 371] width 714 height 329
click at [467, 219] on td "Show amazon searchterms" at bounding box center [477, 371] width 162 height 329
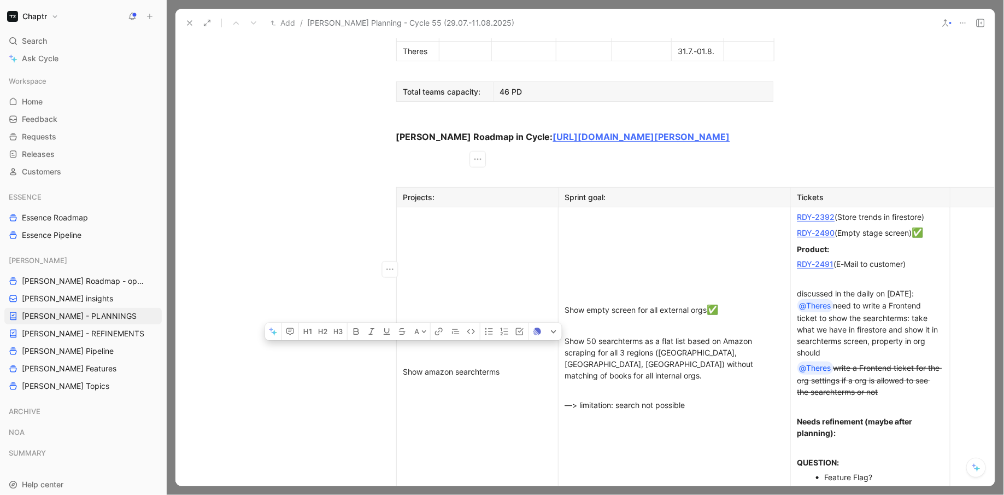
click at [467, 219] on td "Show amazon searchterms" at bounding box center [477, 371] width 162 height 329
click at [669, 399] on div "—> limitation: search not possible" at bounding box center [674, 404] width 219 height 11
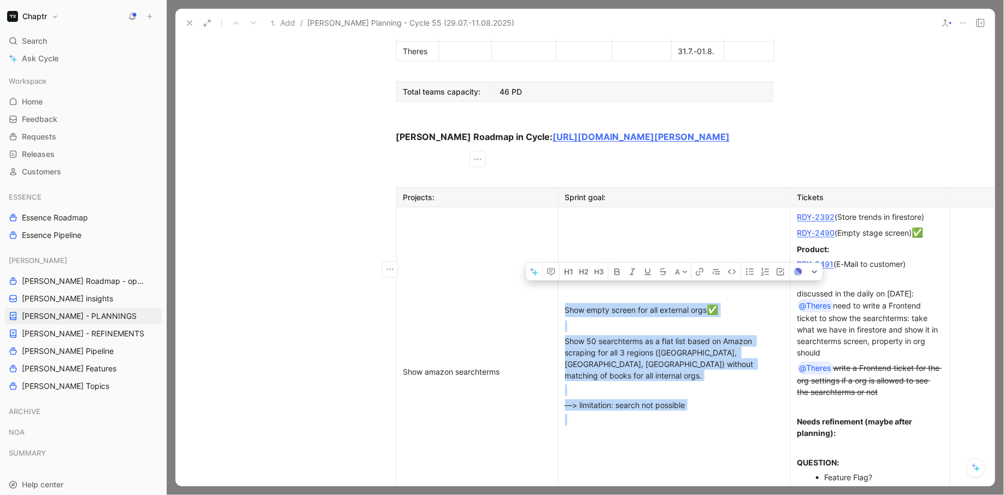
drag, startPoint x: 698, startPoint y: 297, endPoint x: 569, endPoint y: 218, distance: 151.4
click at [569, 218] on td "Show empty screen for all external orgs ✅ Show 50 searchterms as a flat list ba…" at bounding box center [674, 371] width 232 height 329
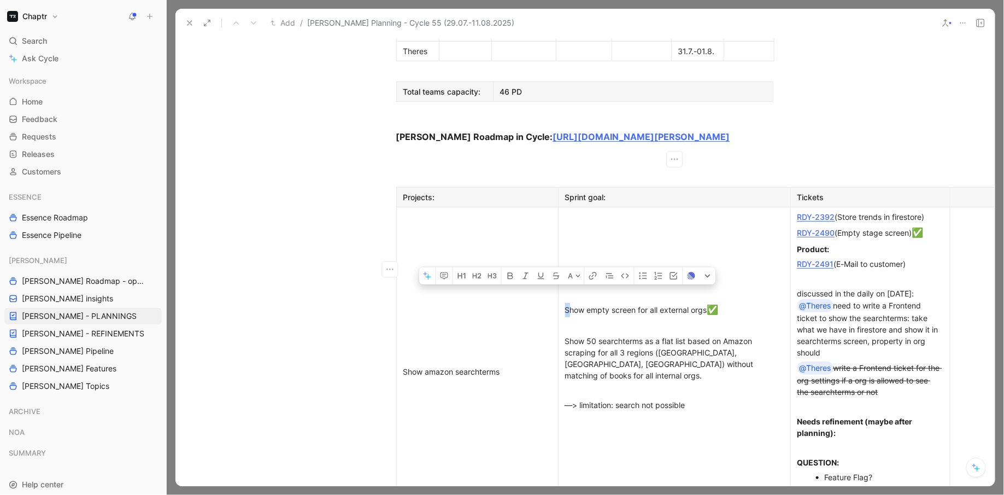
click at [569, 303] on div "Show empty screen for all external orgs ✅" at bounding box center [674, 310] width 219 height 14
click at [569, 335] on div "Show 50 searchterms as a flat list based on Amazon scraping for all 3 regions (…" at bounding box center [674, 358] width 219 height 46
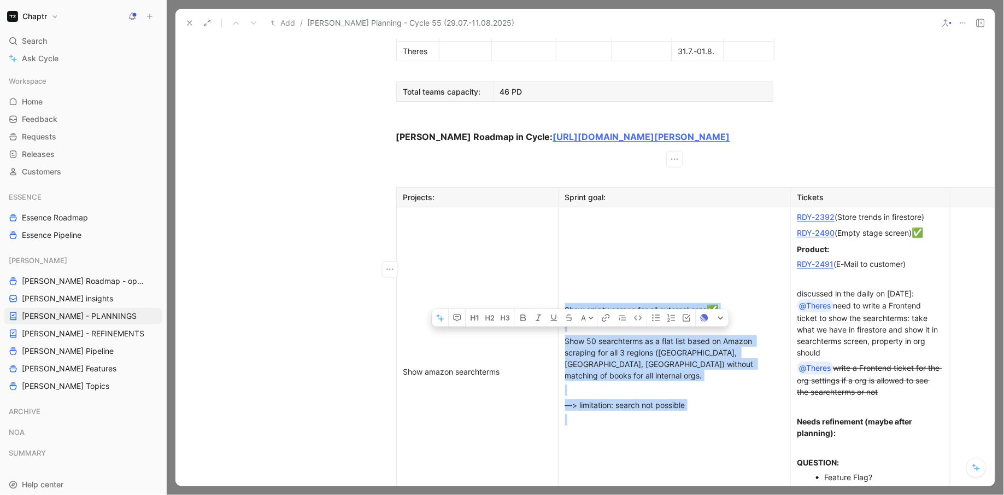
click at [569, 335] on div "Show 50 searchterms as a flat list based on Amazon scraping for all 3 regions (…" at bounding box center [674, 358] width 219 height 46
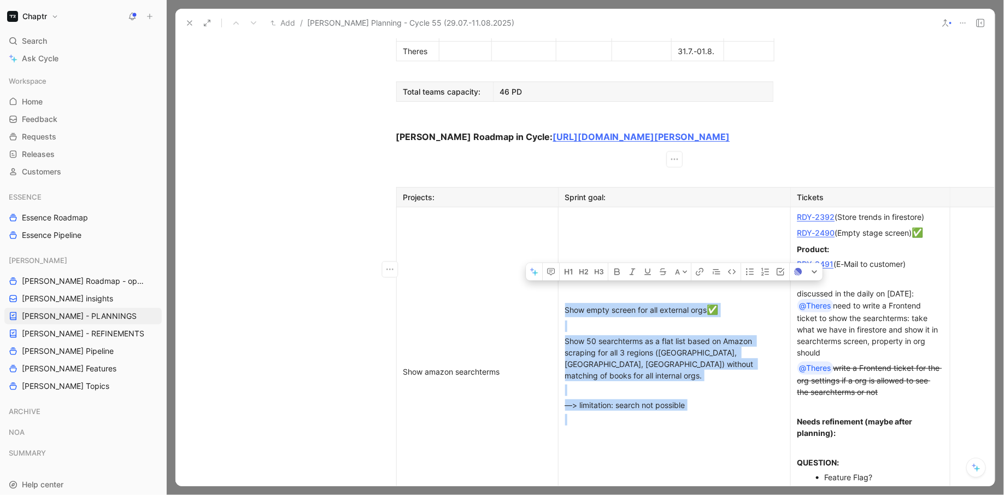
click at [632, 335] on div "Show 50 searchterms as a flat list based on Amazon scraping for all 3 regions (…" at bounding box center [674, 358] width 219 height 46
drag, startPoint x: 691, startPoint y: 295, endPoint x: 571, endPoint y: 246, distance: 130.2
click at [571, 246] on td "Show empty screen for all external orgs ✅ Show 50 searchterms as a flat list ba…" at bounding box center [674, 371] width 232 height 329
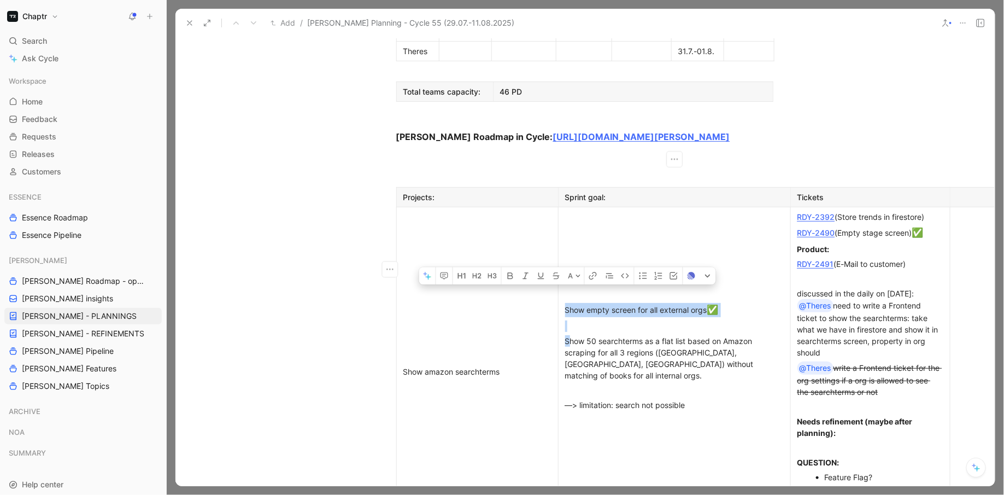
click at [570, 335] on div "Show 50 searchterms as a flat list based on Amazon scraping for all 3 regions (…" at bounding box center [674, 358] width 219 height 46
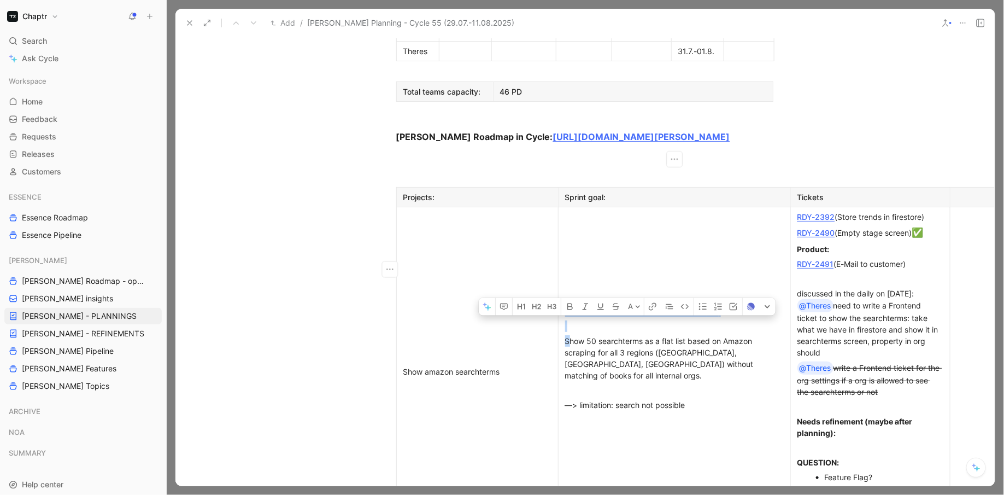
drag, startPoint x: 566, startPoint y: 244, endPoint x: 689, endPoint y: 295, distance: 133.1
click at [689, 295] on td "Show empty screen for all external orgs ✅ Show 50 searchterms as a flat list ba…" at bounding box center [674, 371] width 232 height 329
copy td "Show 50 searchterms as a flat list based on Amazon scraping for all 3 regions (…"
click at [911, 288] on div "discussed in the daily on [DATE]: @Theres need to write a Frontend ticket to sh…" at bounding box center [871, 323] width 146 height 71
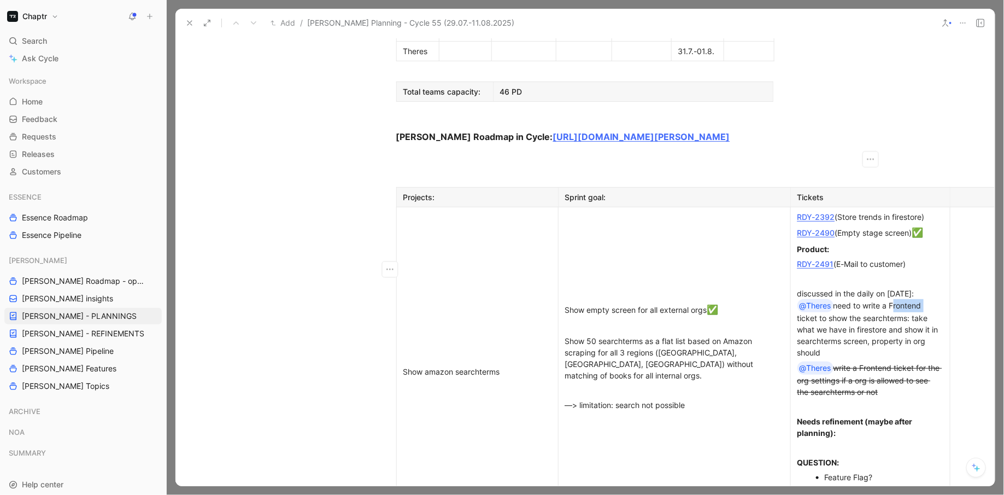
click at [911, 288] on div "discussed in the daily on [DATE]: @Theres need to write a Frontend ticket to sh…" at bounding box center [871, 323] width 146 height 71
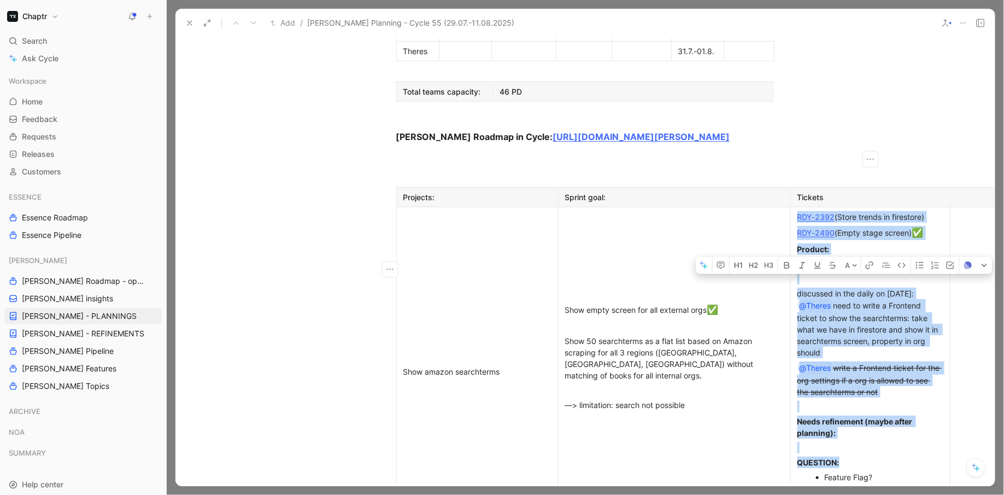
click at [911, 288] on div "discussed in the daily on [DATE]: @Theres need to write a Frontend ticket to sh…" at bounding box center [871, 323] width 146 height 71
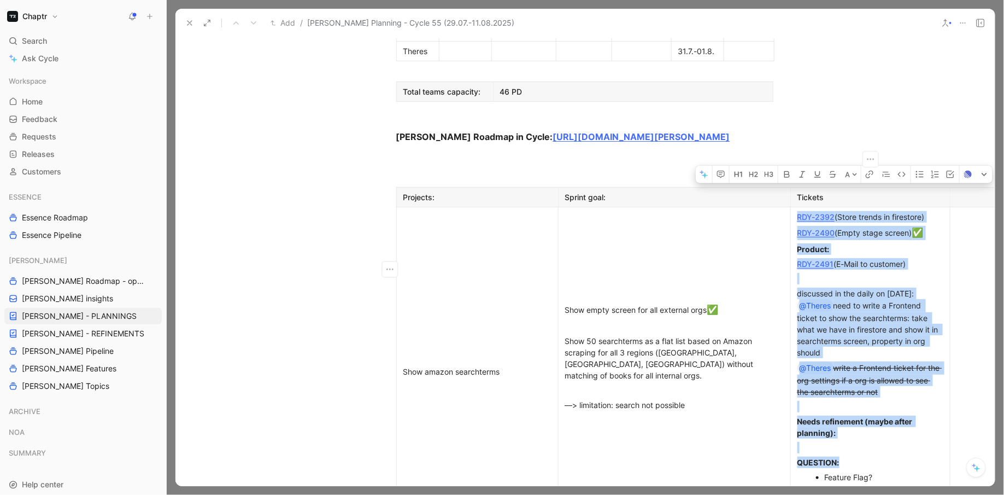
scroll to position [789, 0]
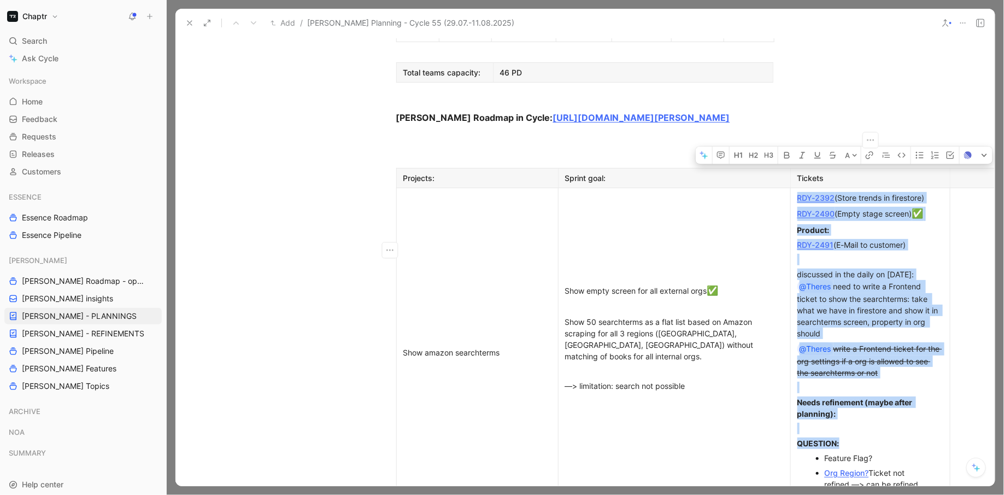
click at [822, 193] on link "RDY-2392" at bounding box center [817, 197] width 38 height 9
click at [860, 207] on div "RDY-2490 (Empty stage screen) ✅" at bounding box center [871, 214] width 146 height 14
drag, startPoint x: 934, startPoint y: 96, endPoint x: 797, endPoint y: 96, distance: 137.2
click at [797, 190] on p "RDY-2392 (Store trends in firestore)" at bounding box center [870, 197] width 155 height 15
copy div "RDY-2392 (Store trends in firestore)"
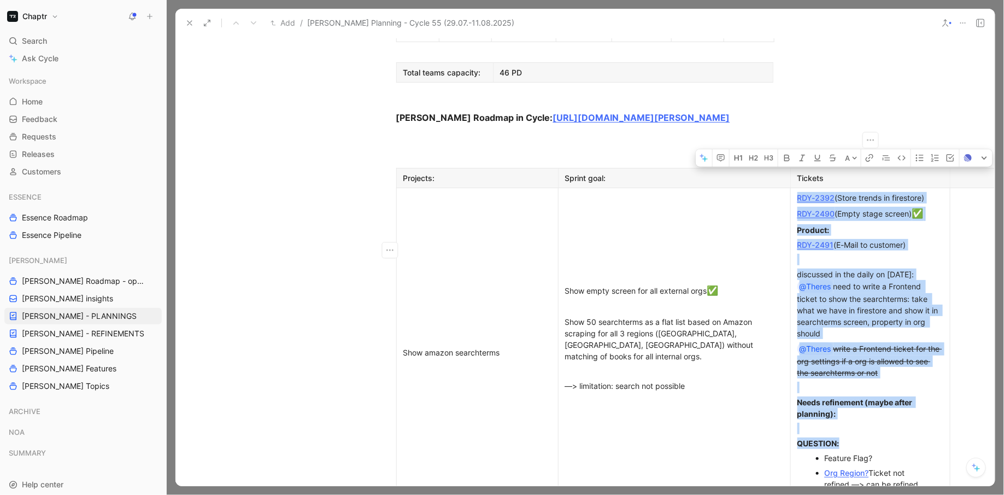
click at [915, 224] on div "Product:" at bounding box center [871, 229] width 146 height 11
click at [915, 254] on div at bounding box center [871, 259] width 146 height 11
click at [915, 268] on div "discussed in the daily on [DATE]: @Theres need to write a Frontend ticket to sh…" at bounding box center [871, 303] width 146 height 71
click at [897, 344] on s "write a Frontend ticket for the org settings if a org is allowed to see the sea…" at bounding box center [870, 360] width 145 height 33
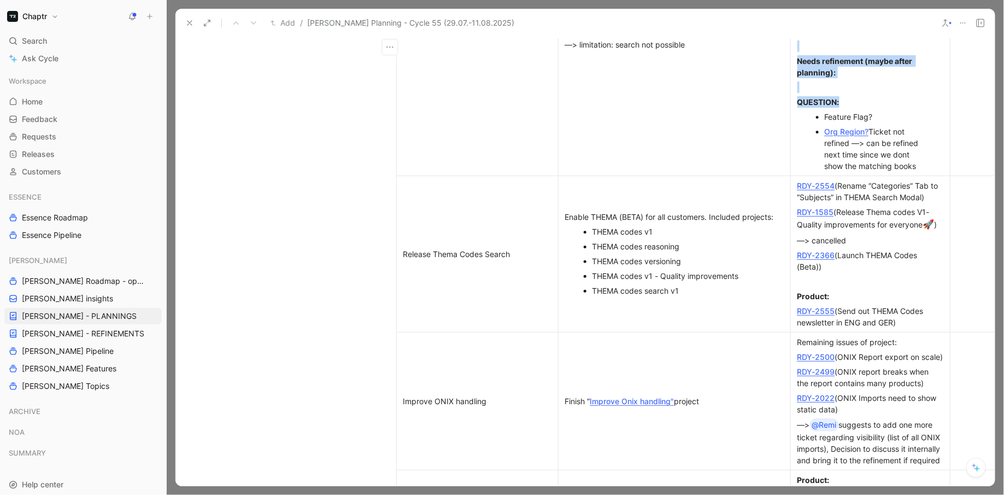
scroll to position [1128, 0]
click at [813, 183] on link "RDY-2554" at bounding box center [817, 187] width 38 height 9
click at [522, 250] on div "Release Thema Codes Search" at bounding box center [478, 255] width 148 height 11
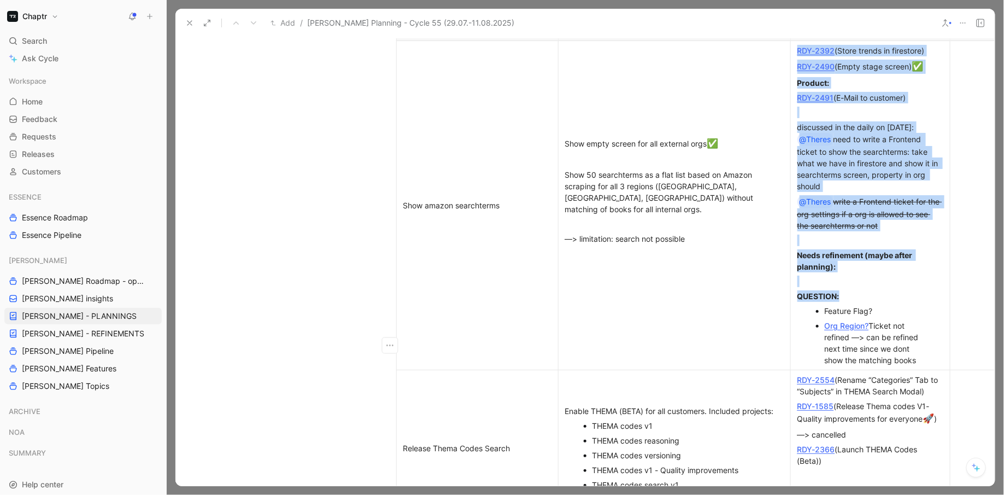
scroll to position [937, 0]
drag, startPoint x: 727, startPoint y: 50, endPoint x: 714, endPoint y: 50, distance: 13.1
click at [714, 136] on div "Show empty screen for all external orgs ✅" at bounding box center [674, 143] width 219 height 14
copy div
click at [535, 442] on div "Release Thema Codes Search" at bounding box center [478, 447] width 148 height 11
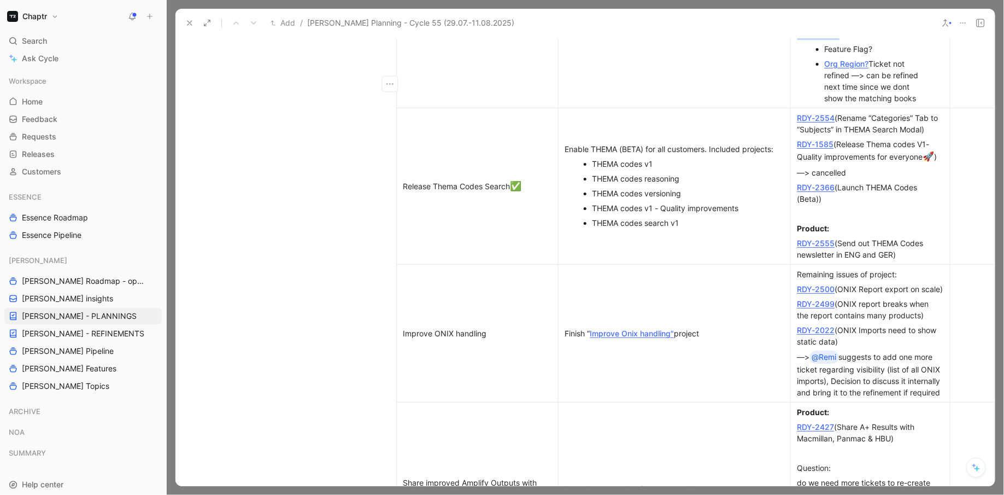
scroll to position [1197, 0]
click at [516, 328] on div "Improve ONIX handling" at bounding box center [478, 333] width 148 height 11
click at [826, 285] on link "RDY-2500" at bounding box center [817, 289] width 38 height 9
click at [814, 300] on link "RDY-2499" at bounding box center [817, 304] width 38 height 9
click at [831, 326] on link "RDY-2022" at bounding box center [817, 330] width 38 height 9
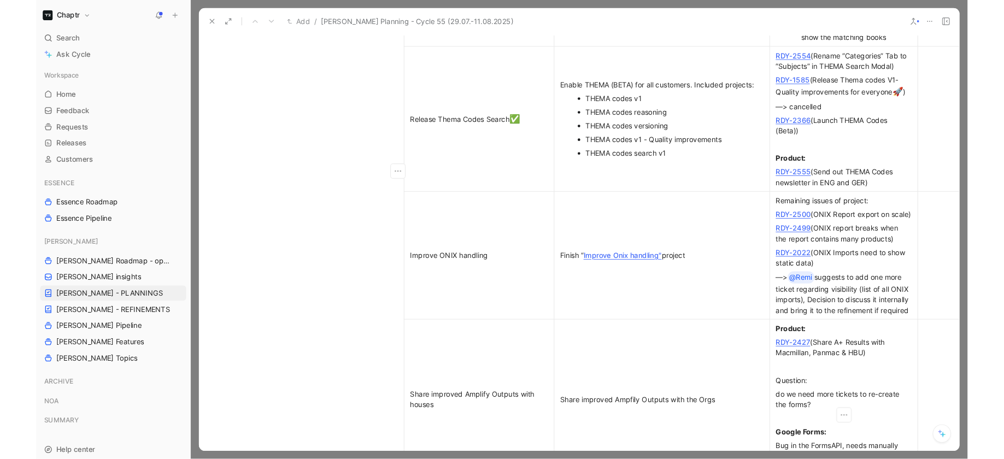
scroll to position [1255, 0]
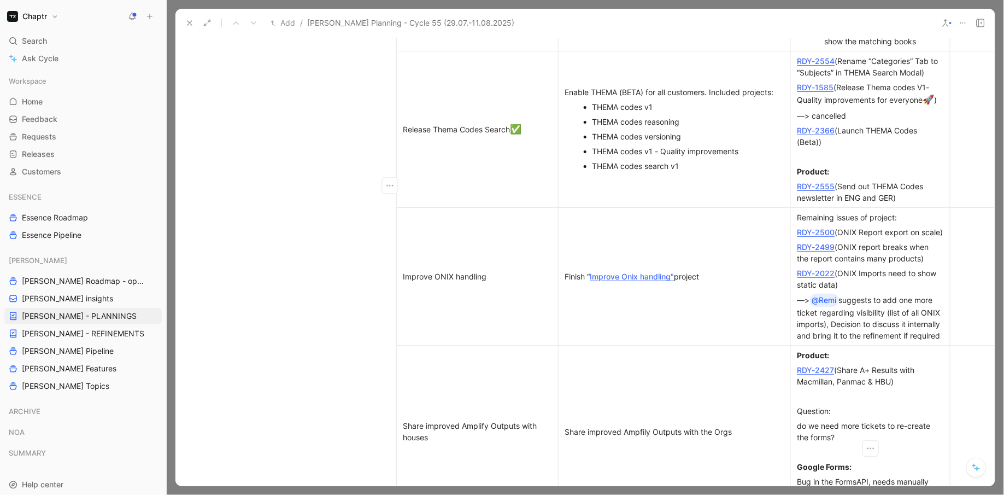
click at [819, 365] on link "RDY-2427" at bounding box center [816, 369] width 37 height 9
